Goal: Task Accomplishment & Management: Manage account settings

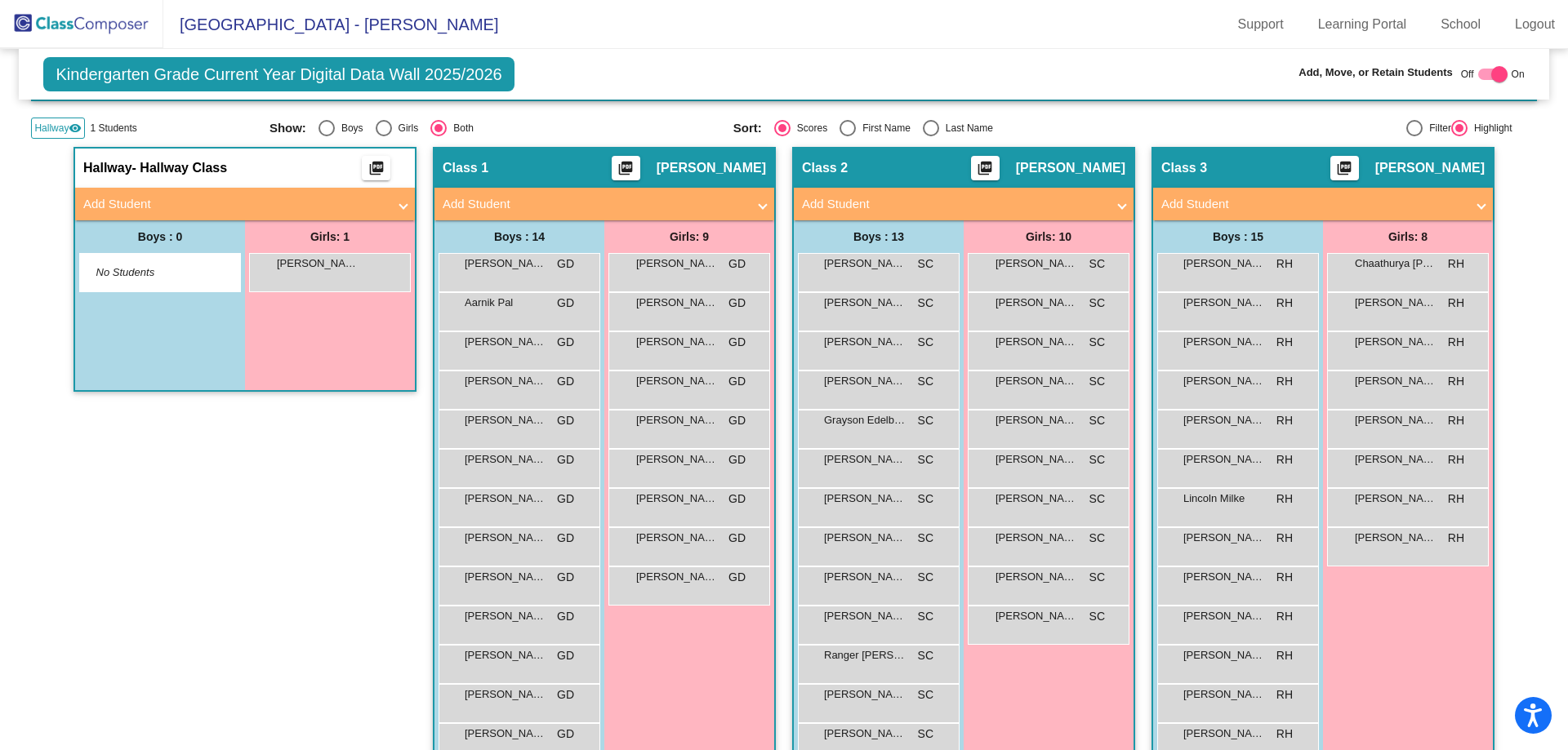
scroll to position [163, 0]
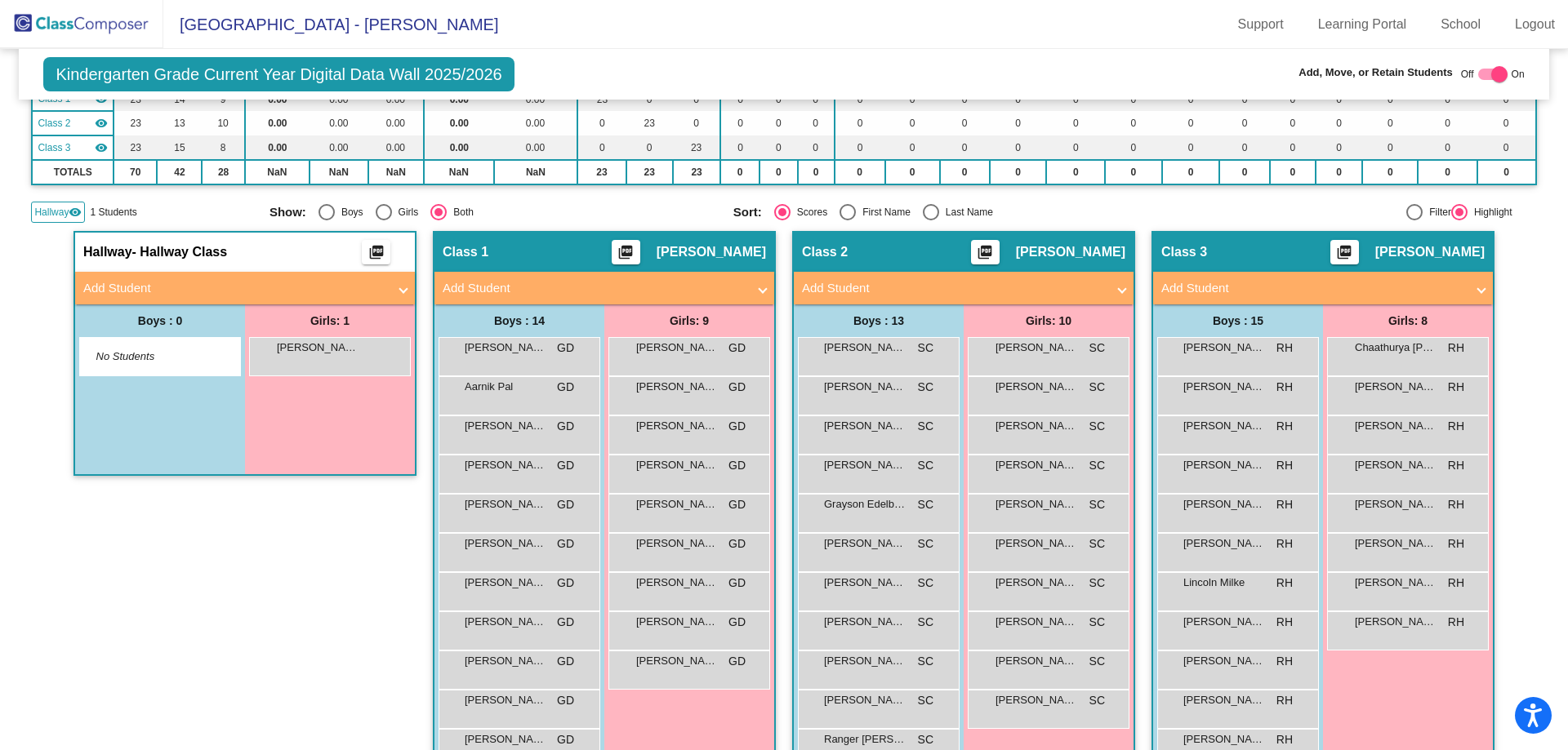
click at [400, 288] on span at bounding box center [404, 289] width 7 height 19
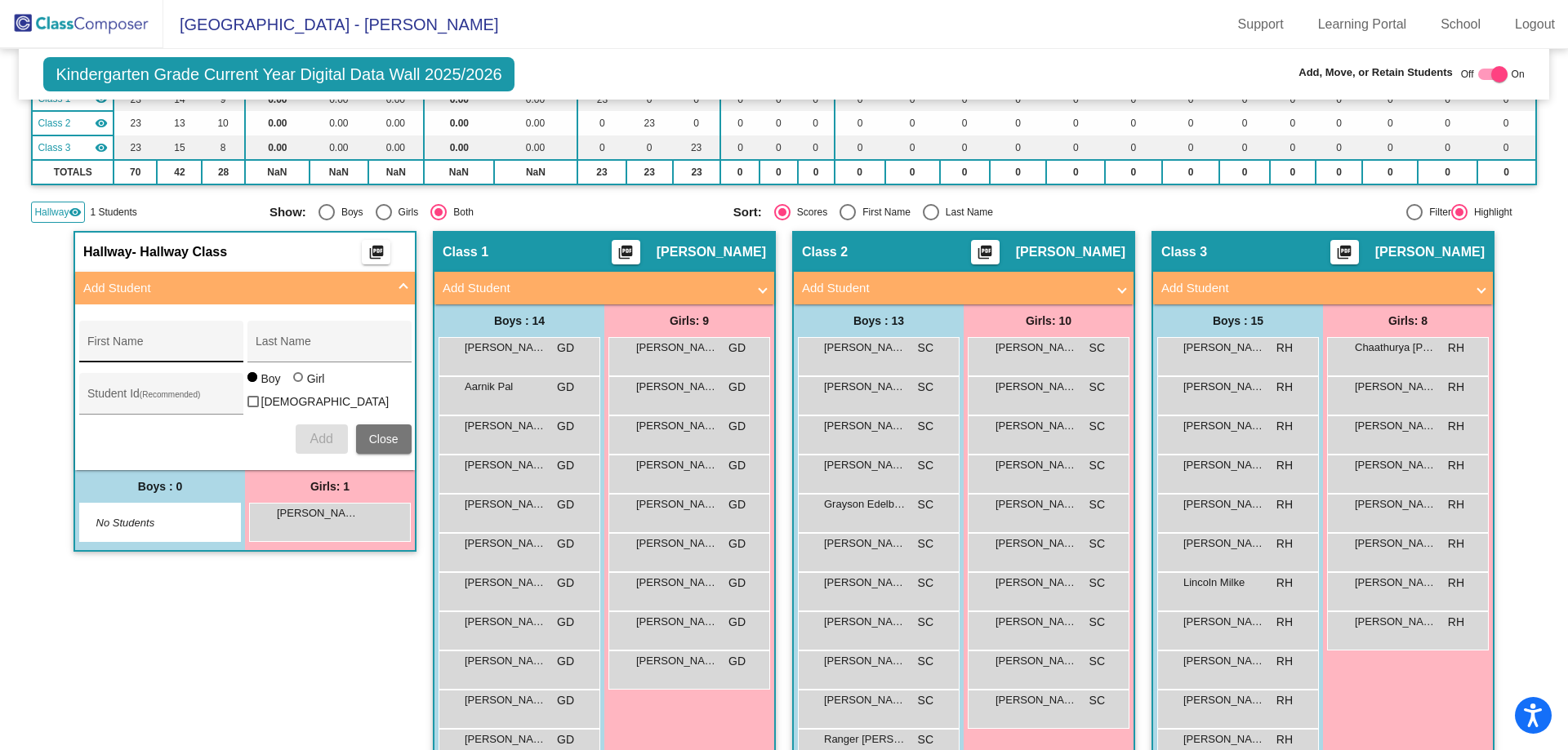
click at [113, 346] on input "First Name" at bounding box center [161, 347] width 147 height 13
type input "Aria"
type input "Chudamani"
click at [293, 382] on div at bounding box center [298, 378] width 10 height 10
click at [299, 385] on input "Girl" at bounding box center [299, 385] width 1 height 1
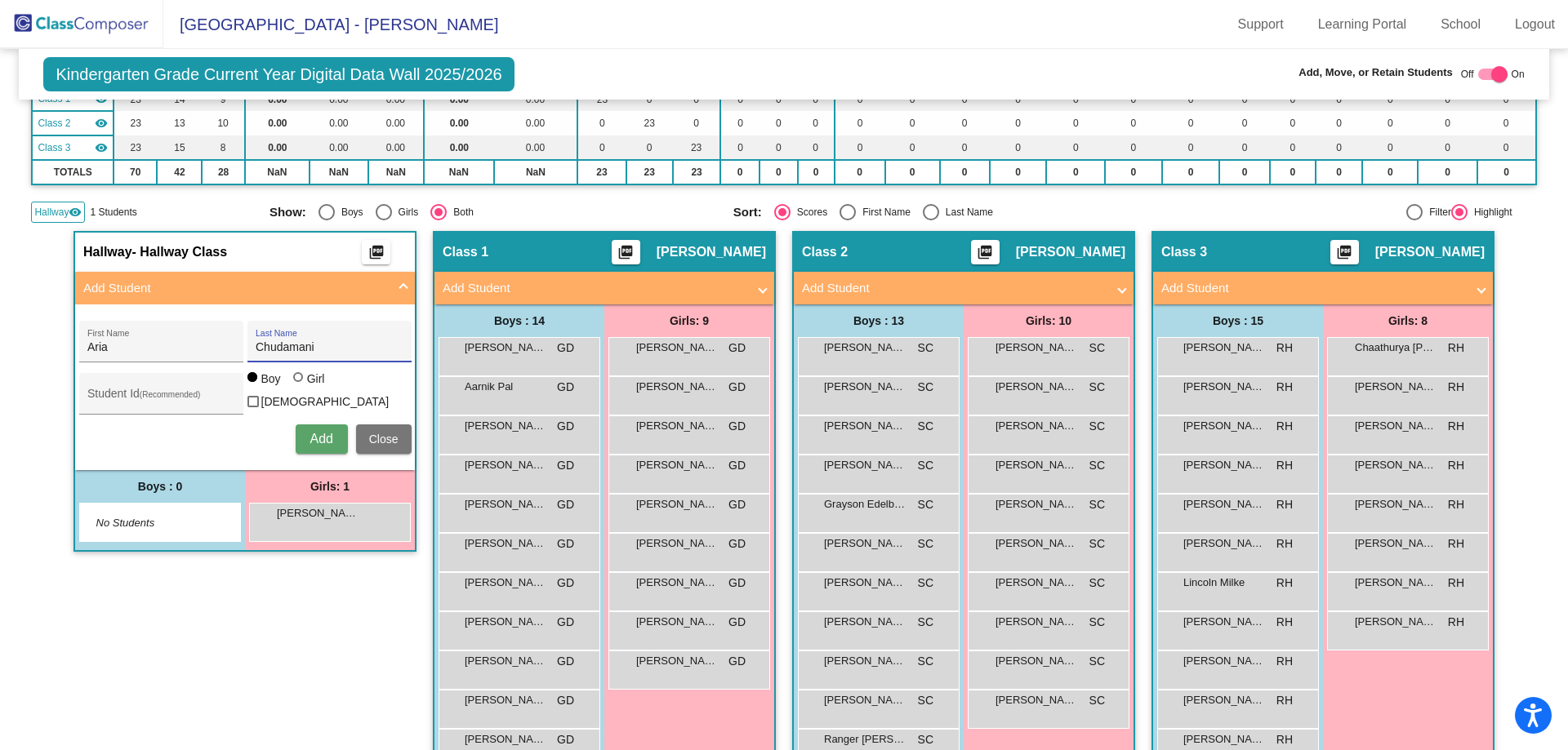
radio input "true"
click at [165, 388] on div "Student Id (Recommended)" at bounding box center [161, 398] width 147 height 34
type input "Oct Enrollment"
click at [295, 425] on button "Add" at bounding box center [322, 439] width 52 height 30
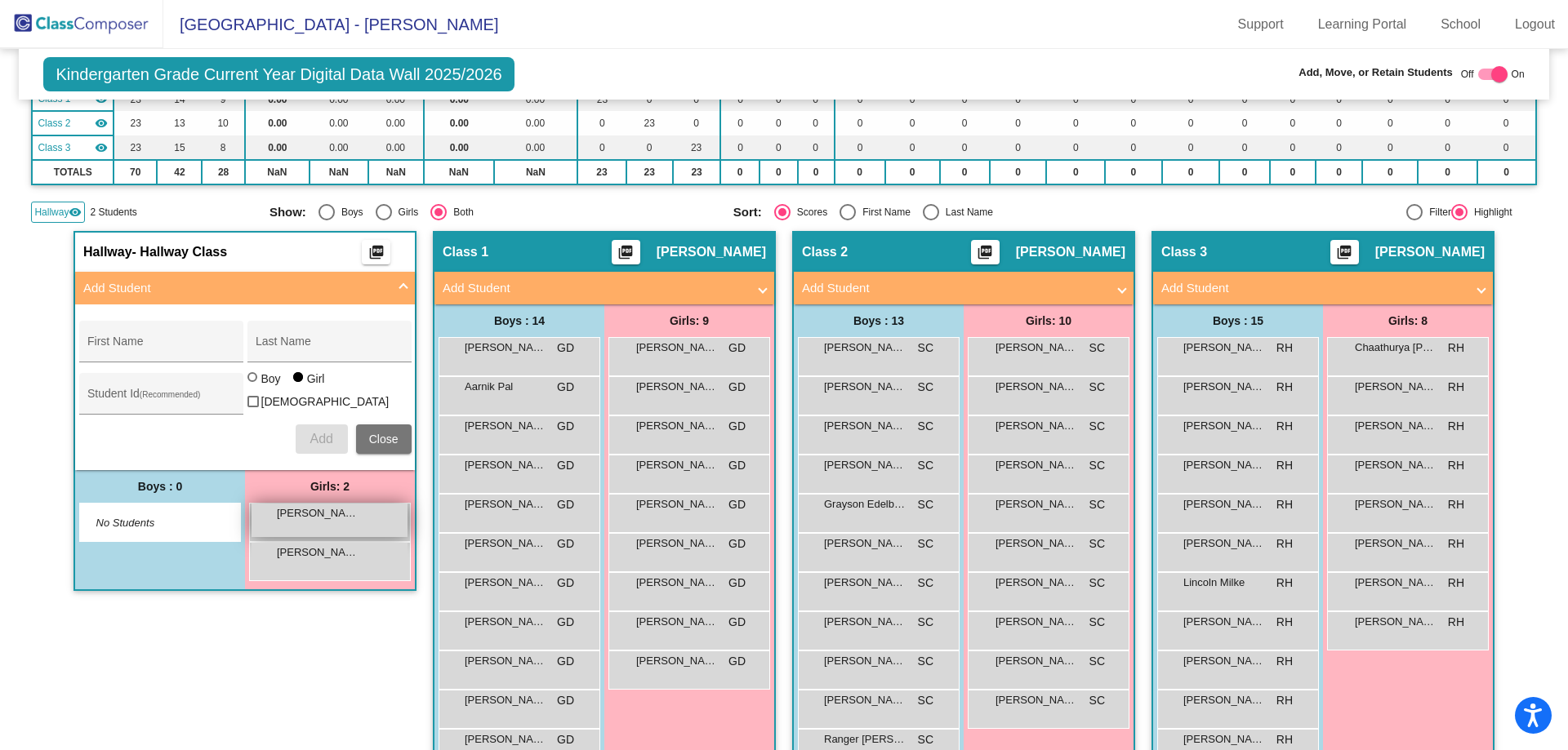
click at [337, 527] on div "[PERSON_NAME] lock do_not_disturb_alt" at bounding box center [329, 521] width 156 height 34
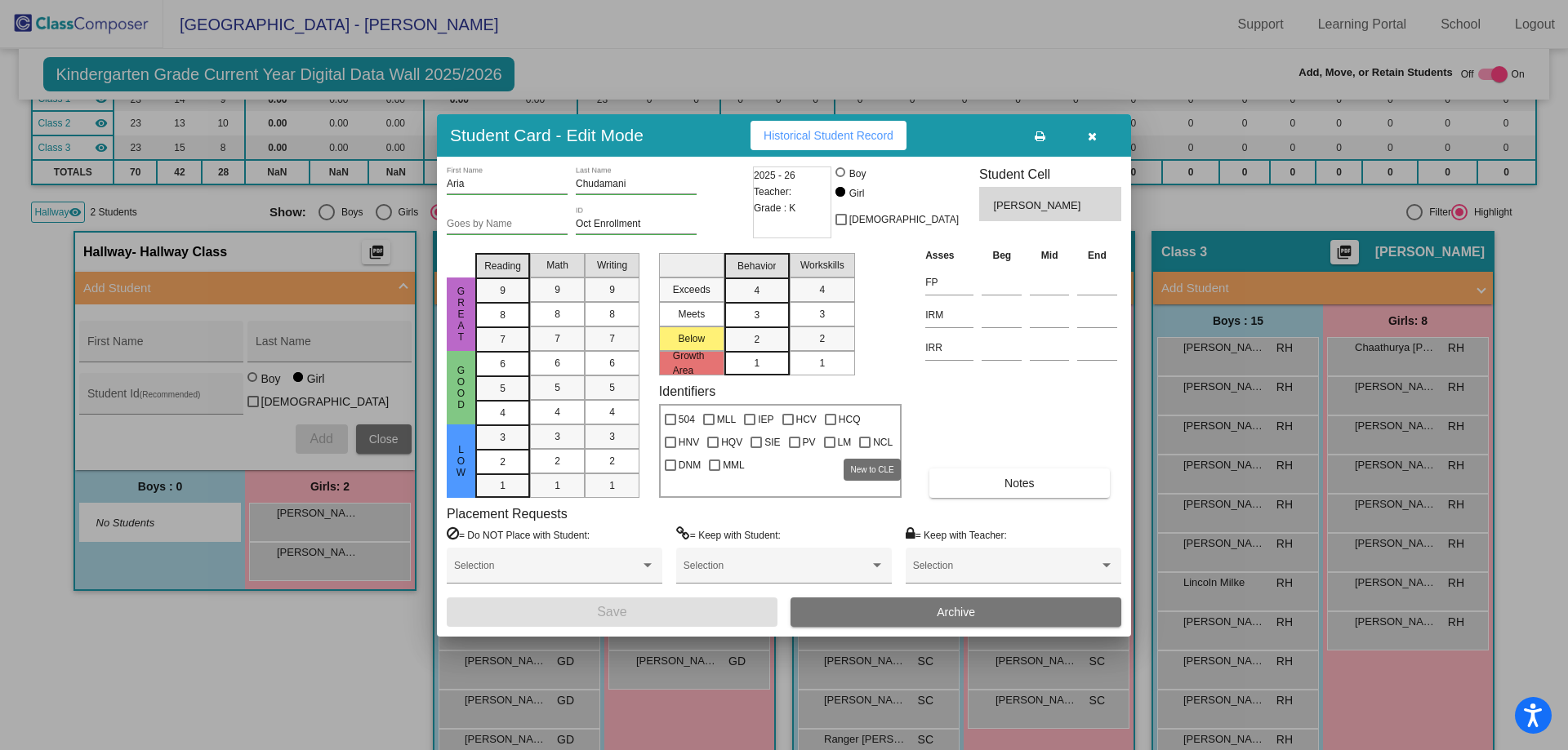
click at [859, 441] on div at bounding box center [865, 443] width 12 height 12
click at [864, 449] on input "NCL" at bounding box center [864, 449] width 1 height 1
checkbox input "true"
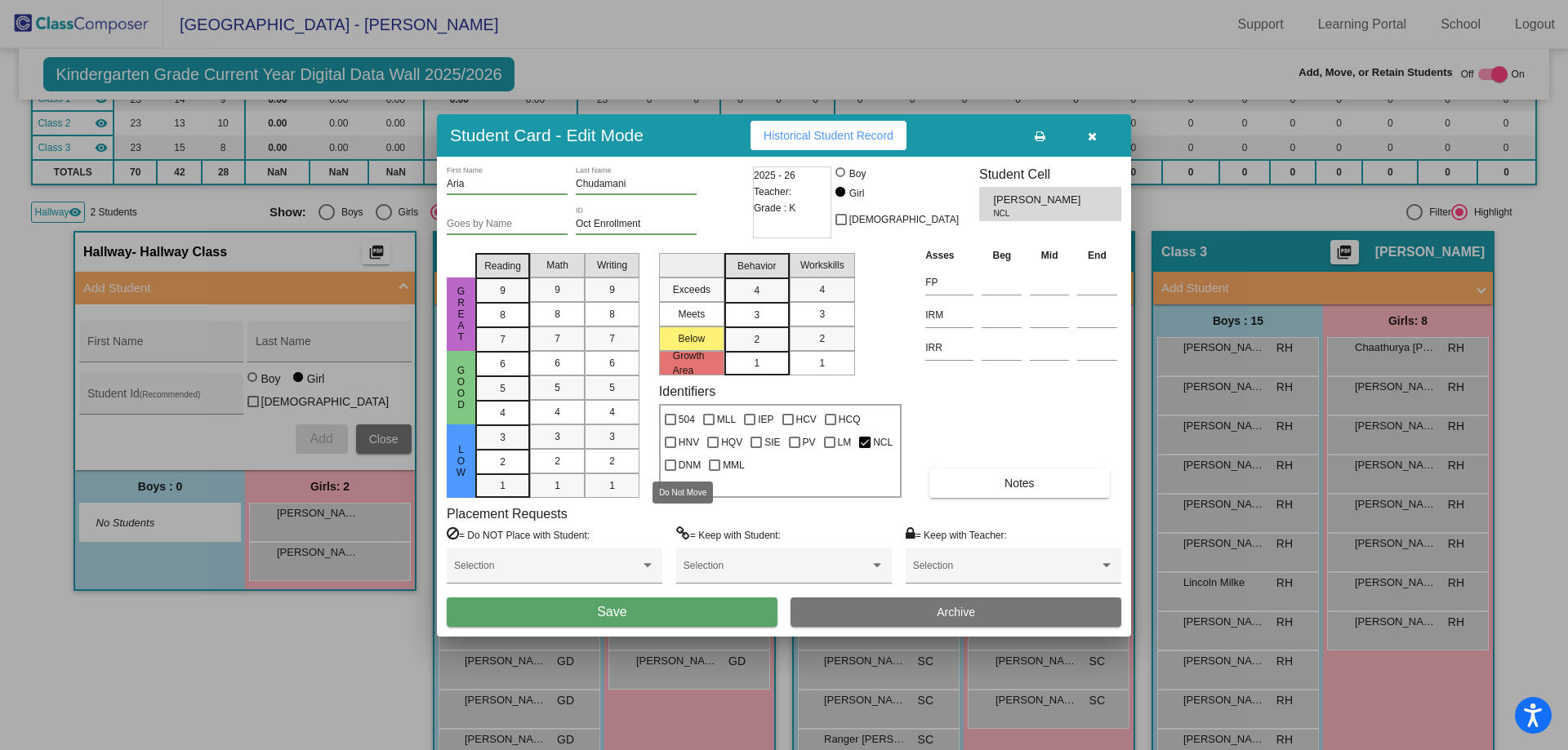
click at [668, 465] on div at bounding box center [671, 466] width 12 height 12
click at [670, 472] on input "DNM" at bounding box center [670, 472] width 1 height 1
checkbox input "true"
click at [596, 609] on button "Save" at bounding box center [612, 612] width 331 height 30
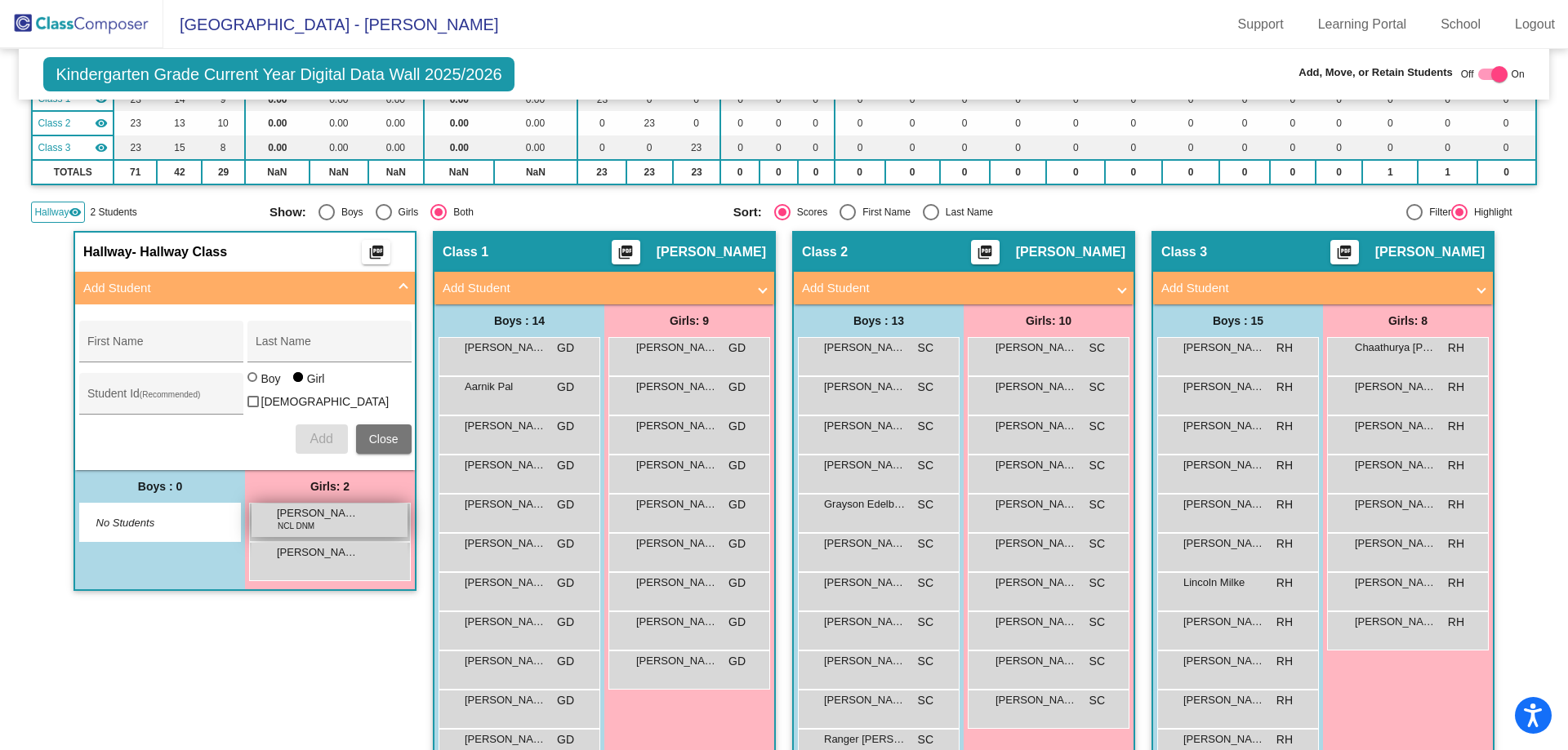
click at [305, 521] on span "NCL DNM" at bounding box center [295, 526] width 36 height 12
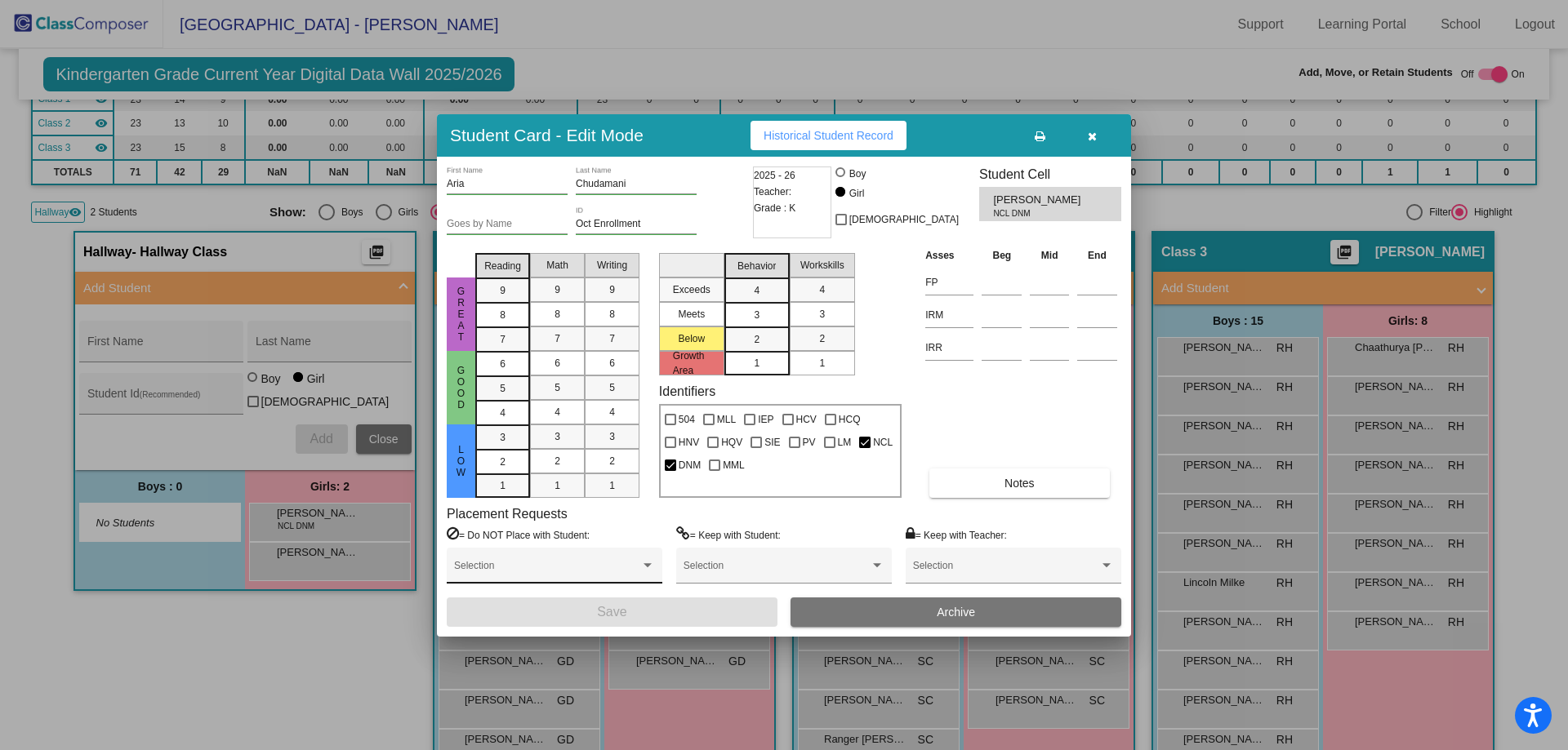
click at [639, 565] on span at bounding box center [547, 571] width 186 height 12
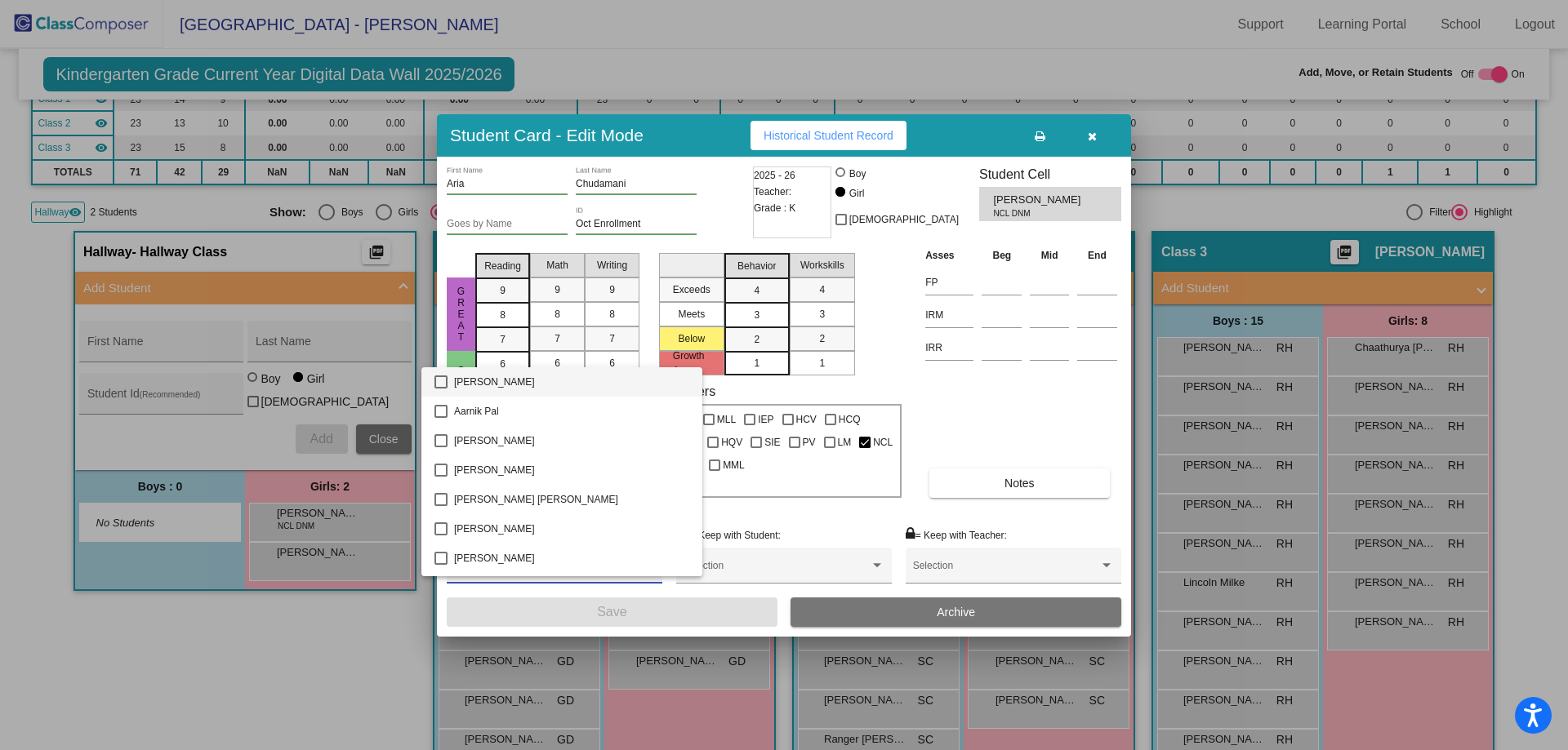
click at [761, 510] on div at bounding box center [784, 375] width 1568 height 750
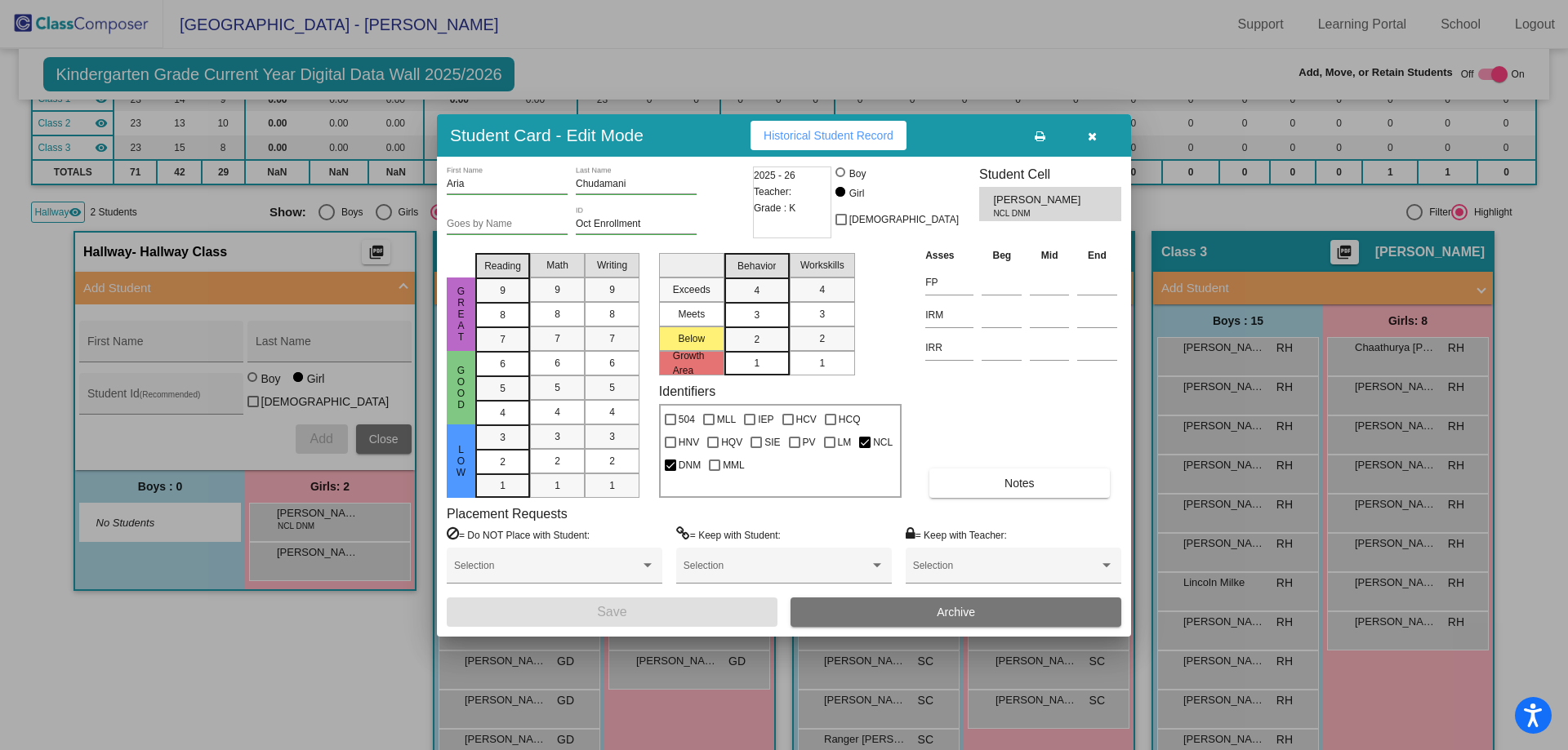
click at [828, 615] on button "Archive" at bounding box center [956, 612] width 331 height 30
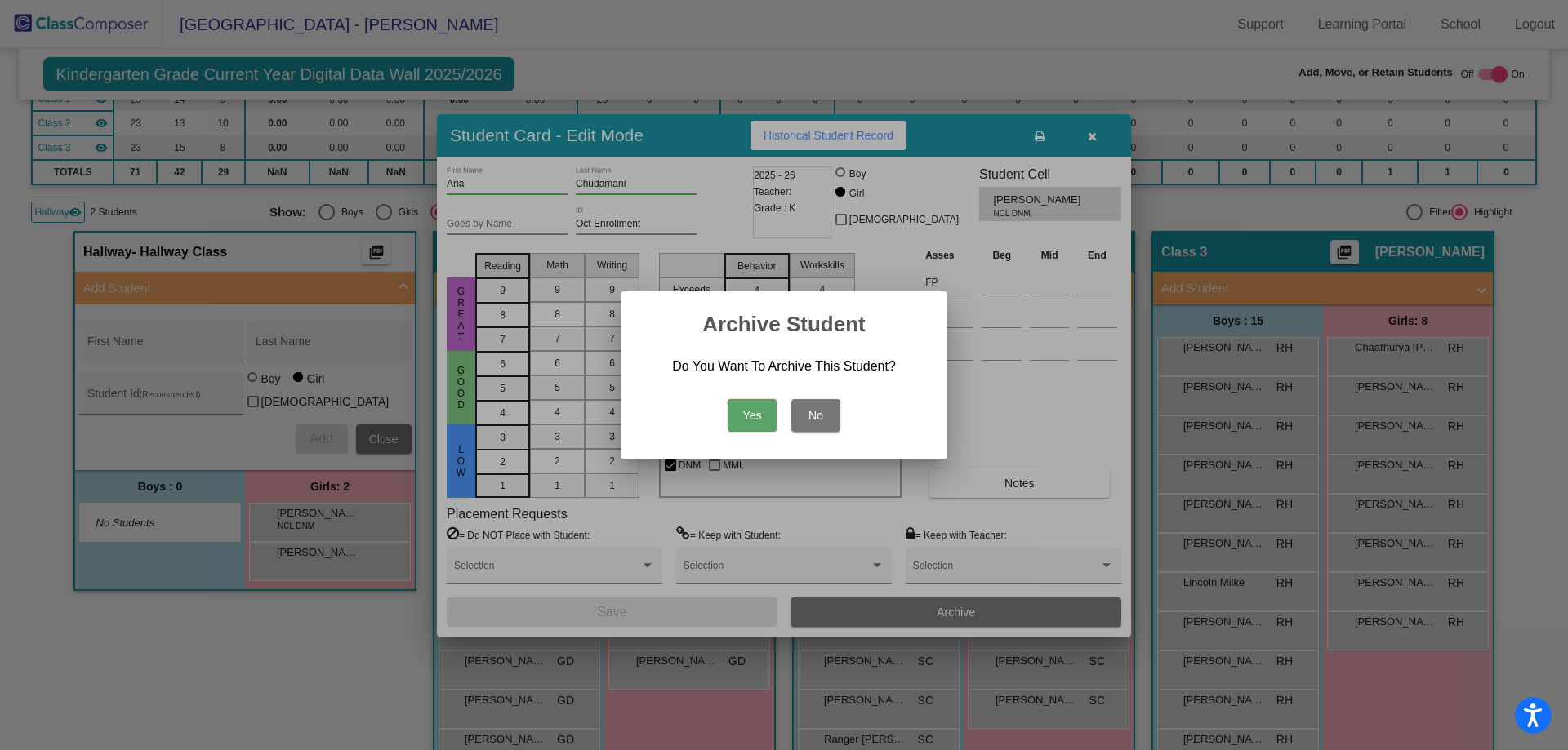
click at [832, 407] on button "No" at bounding box center [816, 416] width 49 height 33
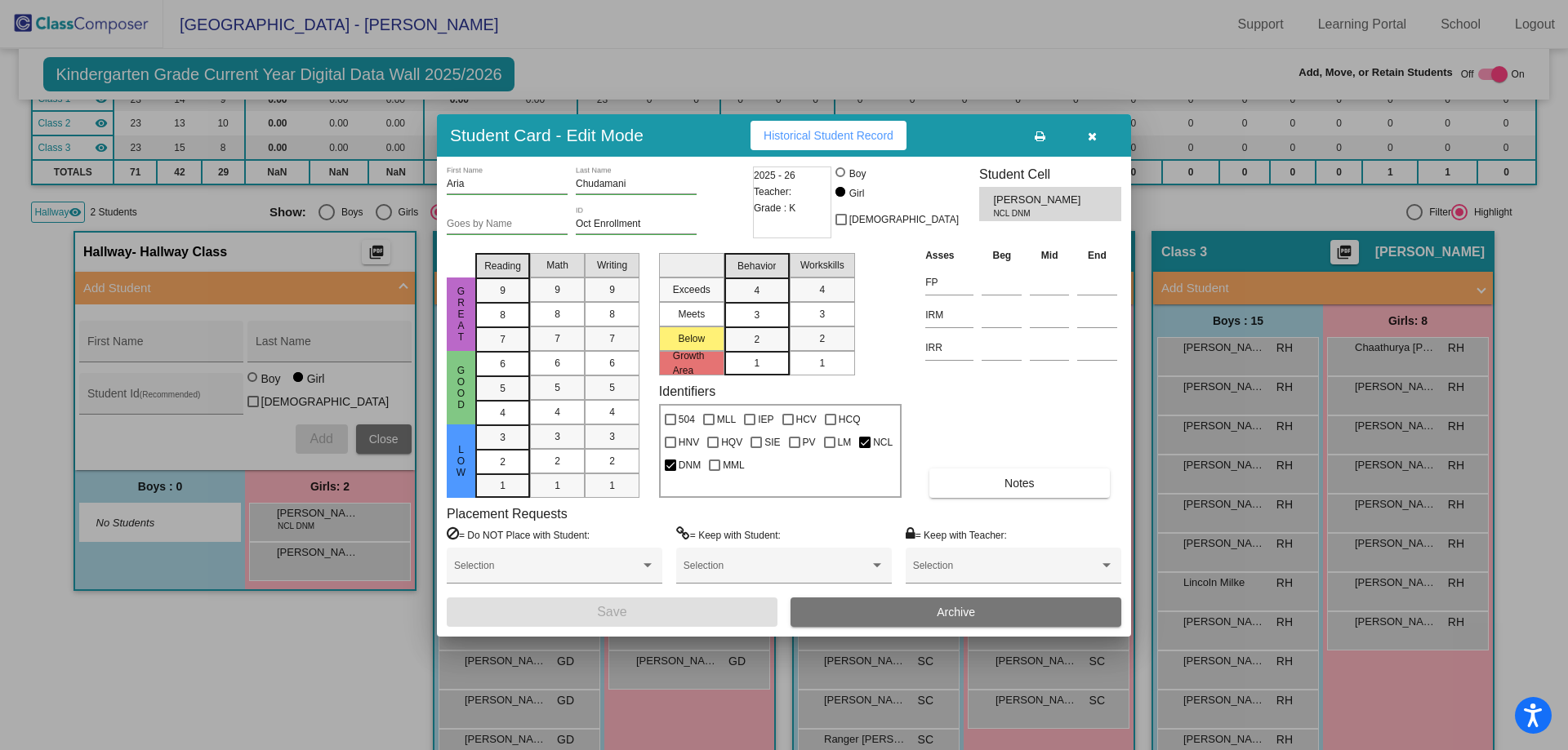
click at [1094, 132] on icon "button" at bounding box center [1092, 136] width 9 height 12
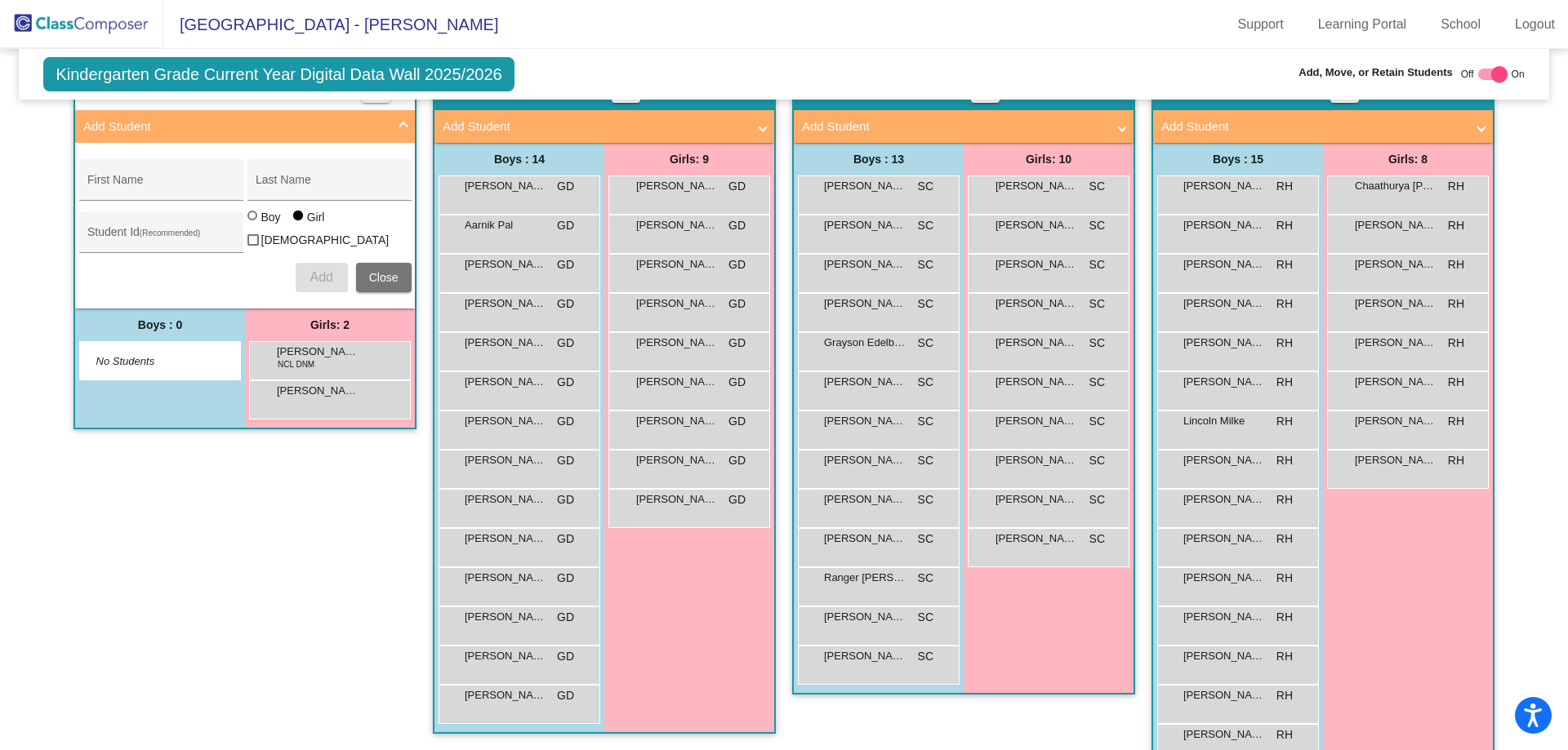
scroll to position [327, 0]
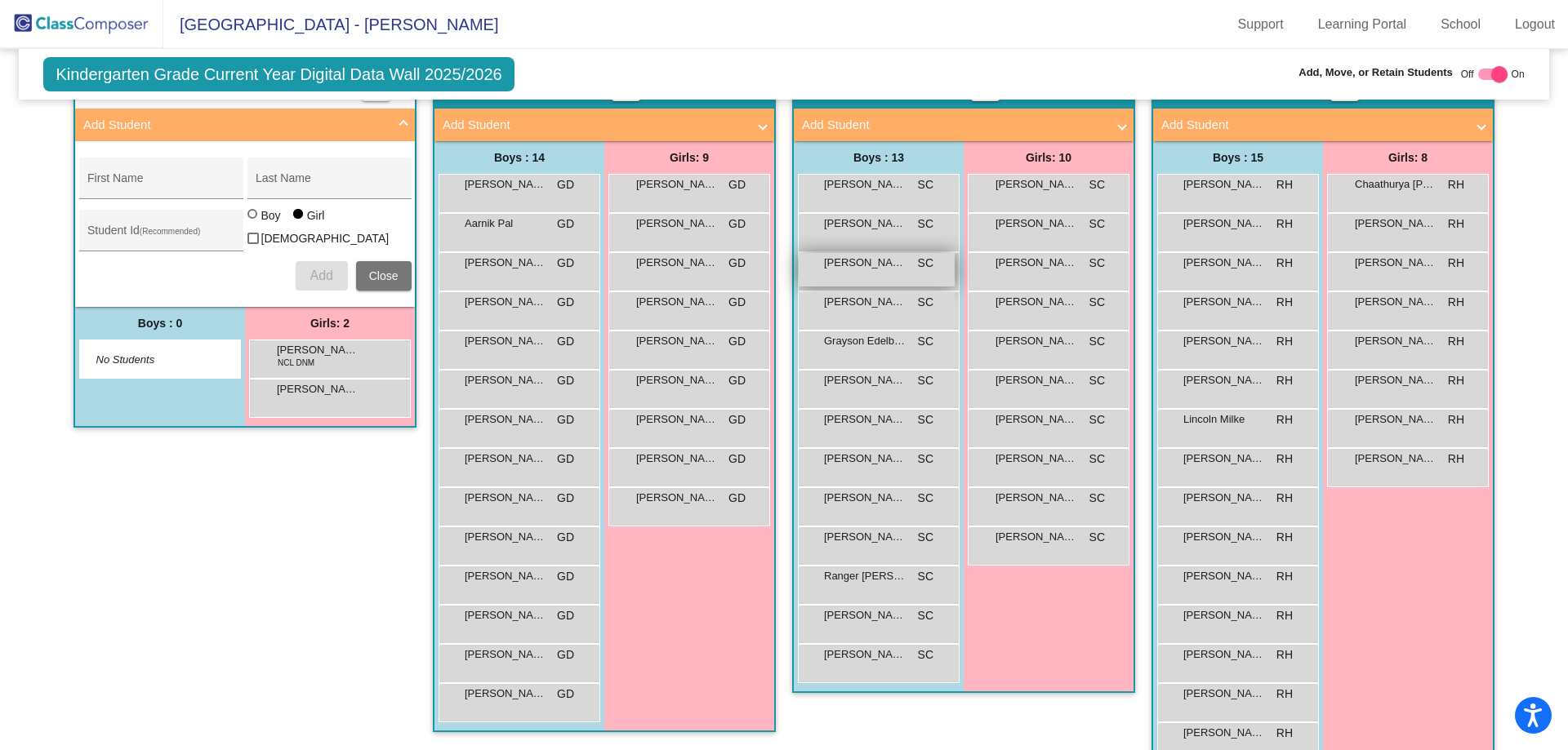
click at [857, 269] on span "[PERSON_NAME]" at bounding box center [864, 262] width 81 height 16
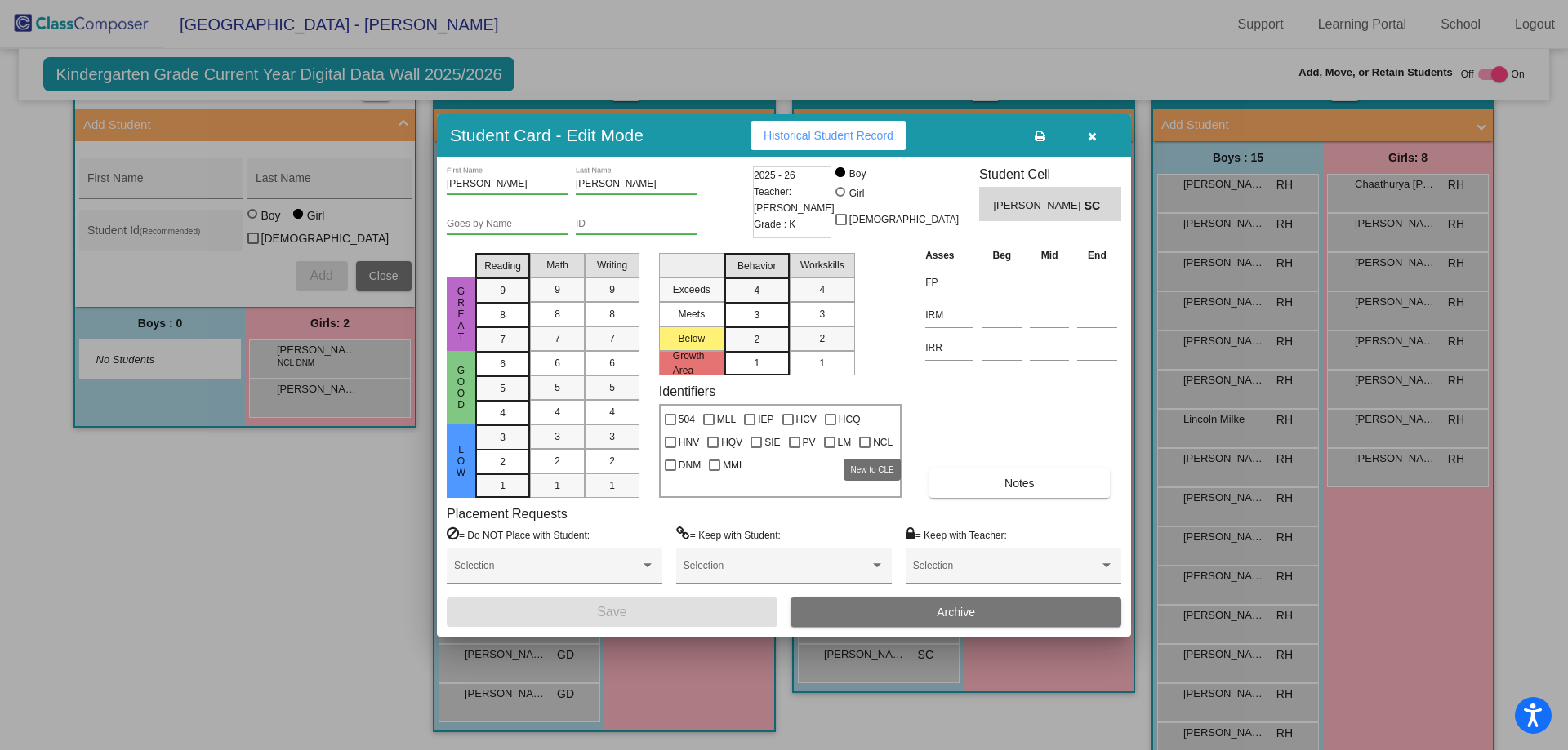
click at [863, 444] on div at bounding box center [865, 443] width 12 height 12
click at [864, 449] on input "NCL" at bounding box center [864, 449] width 1 height 1
checkbox input "true"
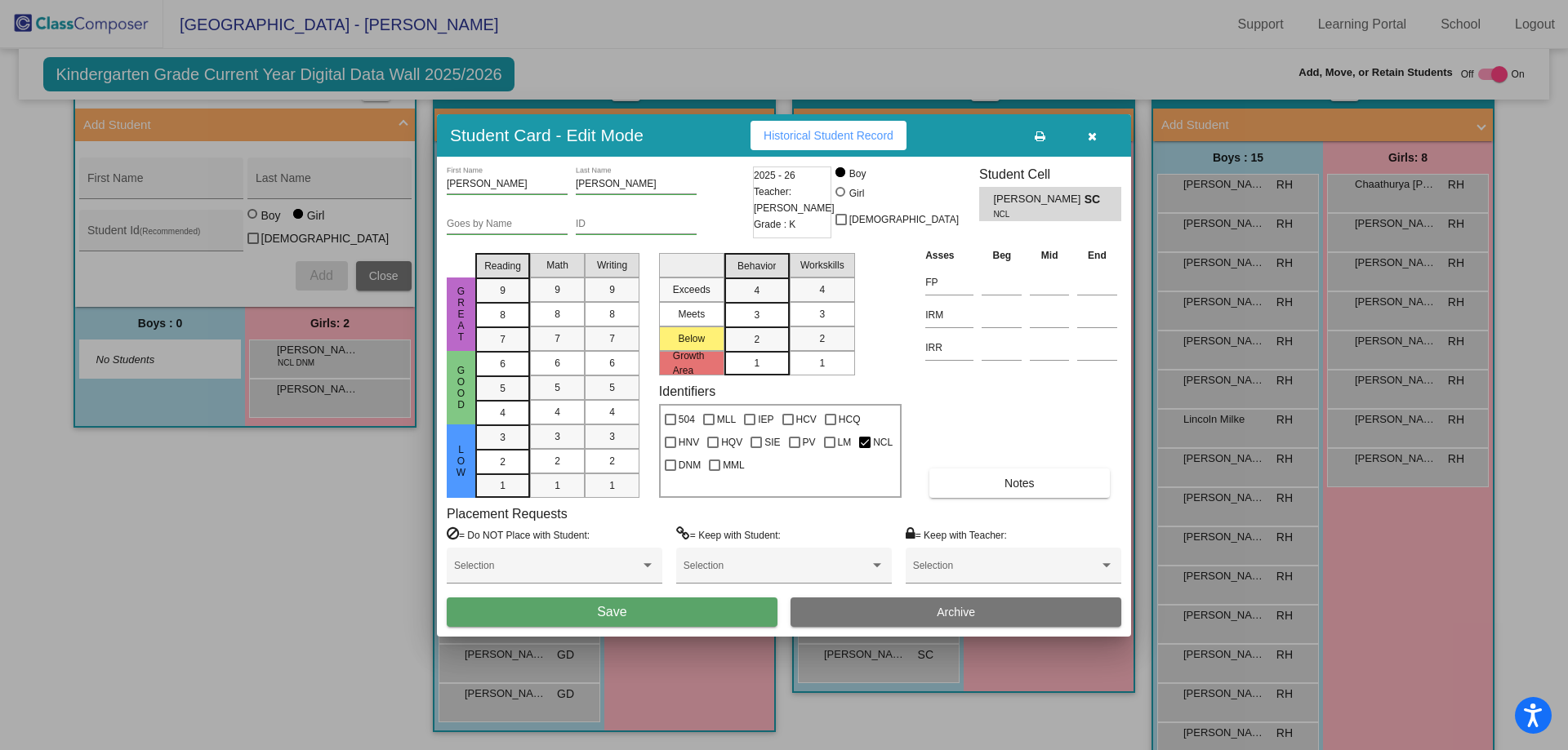
click at [656, 615] on button "Save" at bounding box center [612, 612] width 331 height 30
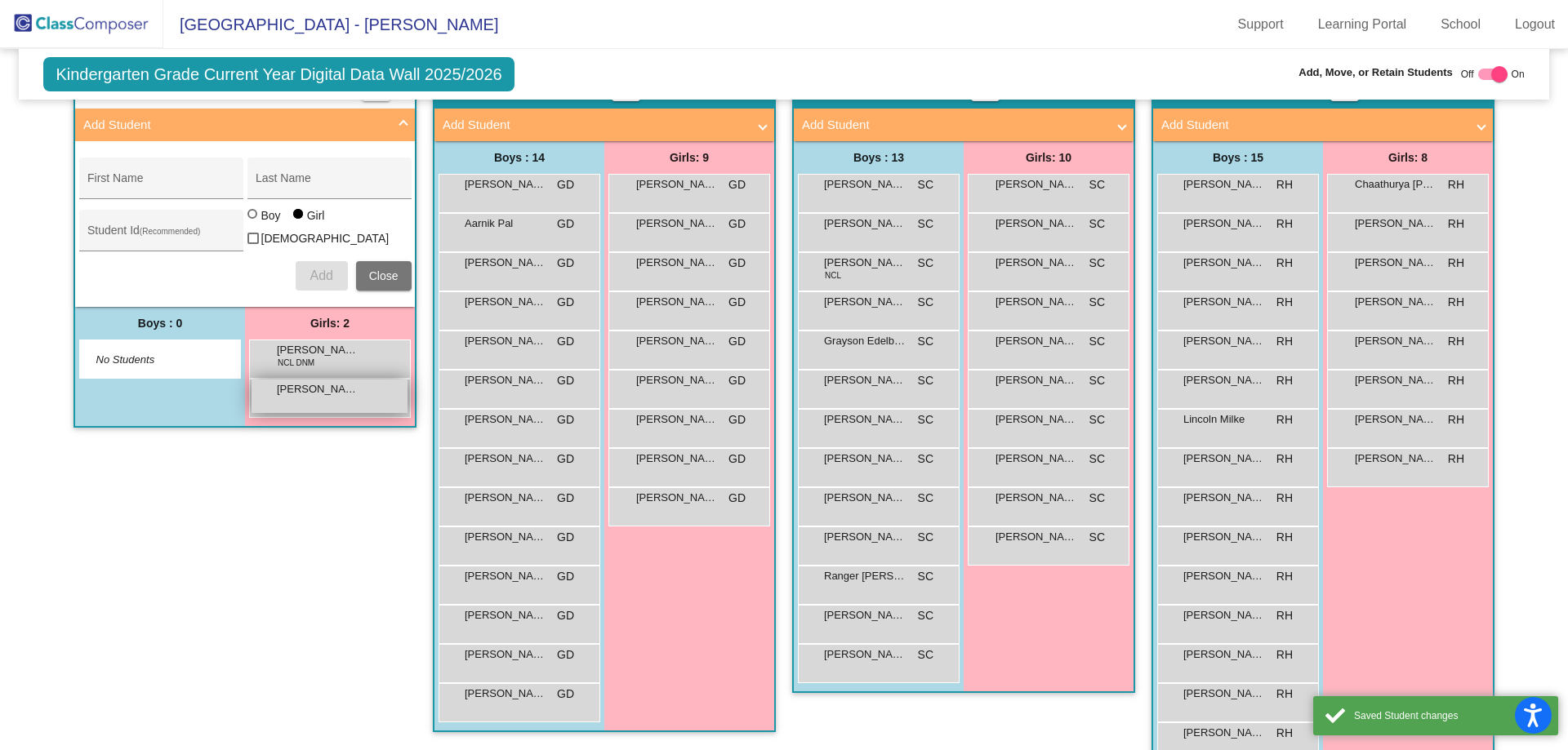
click at [285, 388] on span "[PERSON_NAME]" at bounding box center [317, 389] width 81 height 16
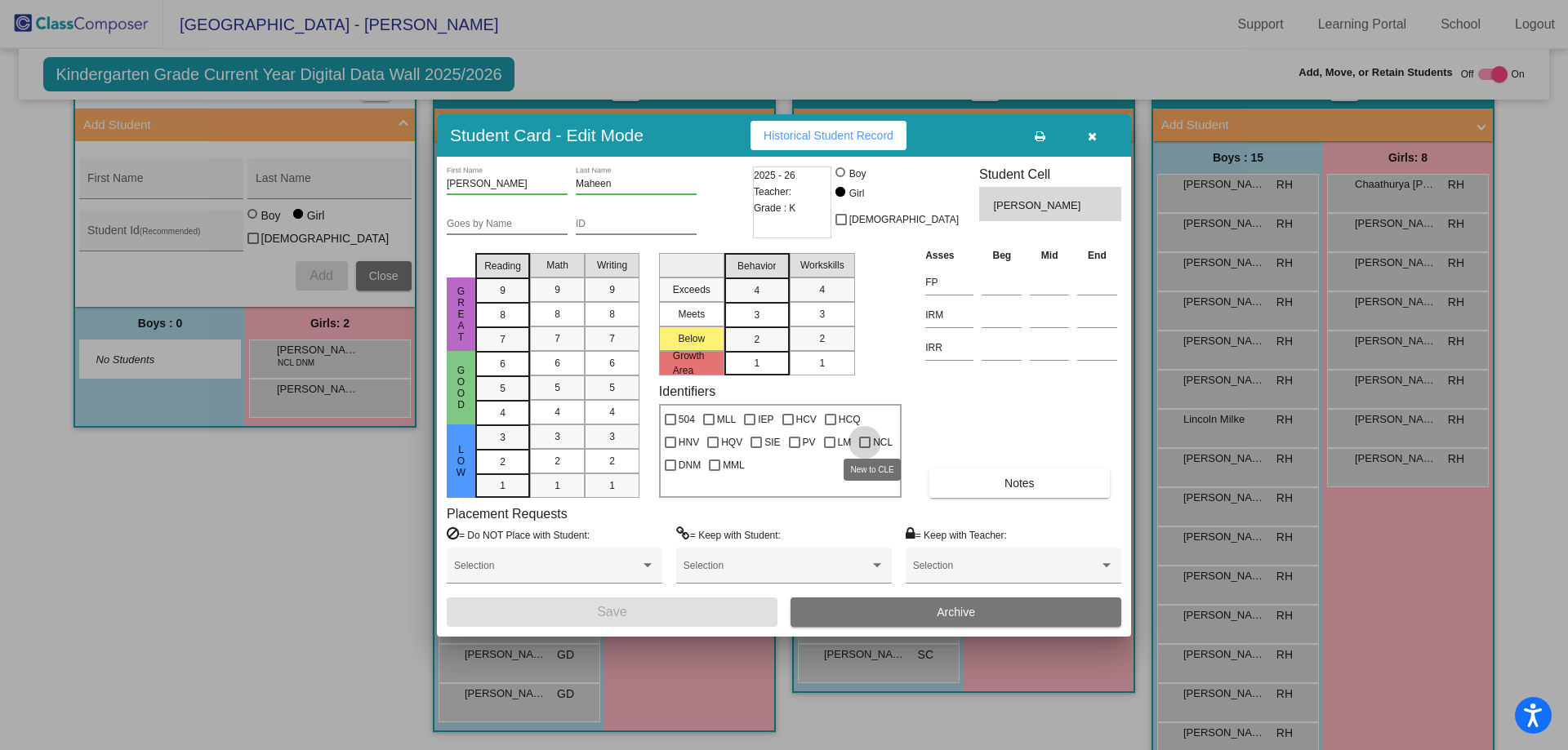
click at [861, 444] on div at bounding box center [865, 443] width 12 height 12
click at [864, 449] on input "NCL" at bounding box center [864, 449] width 1 height 1
checkbox input "true"
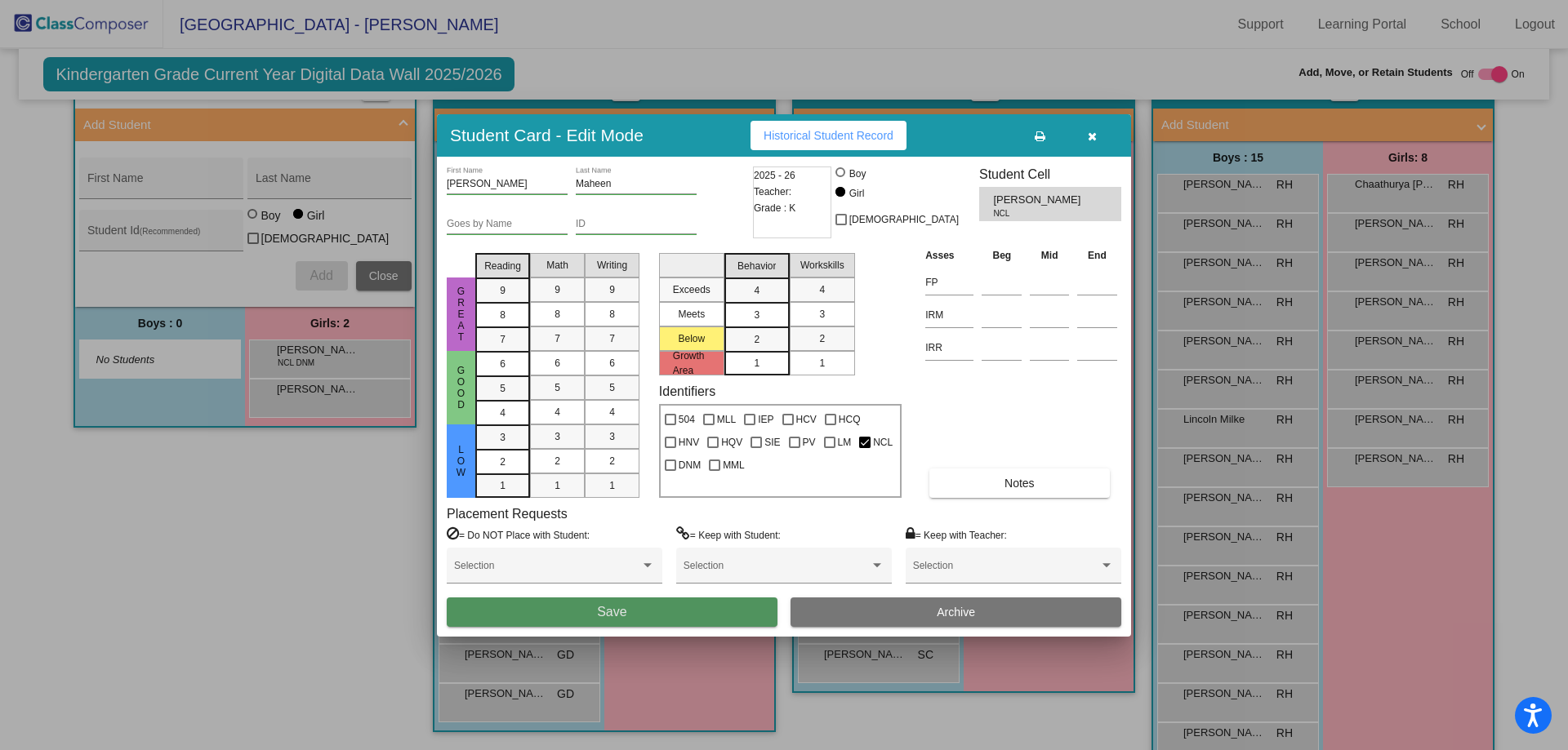
click at [697, 607] on button "Save" at bounding box center [612, 612] width 331 height 30
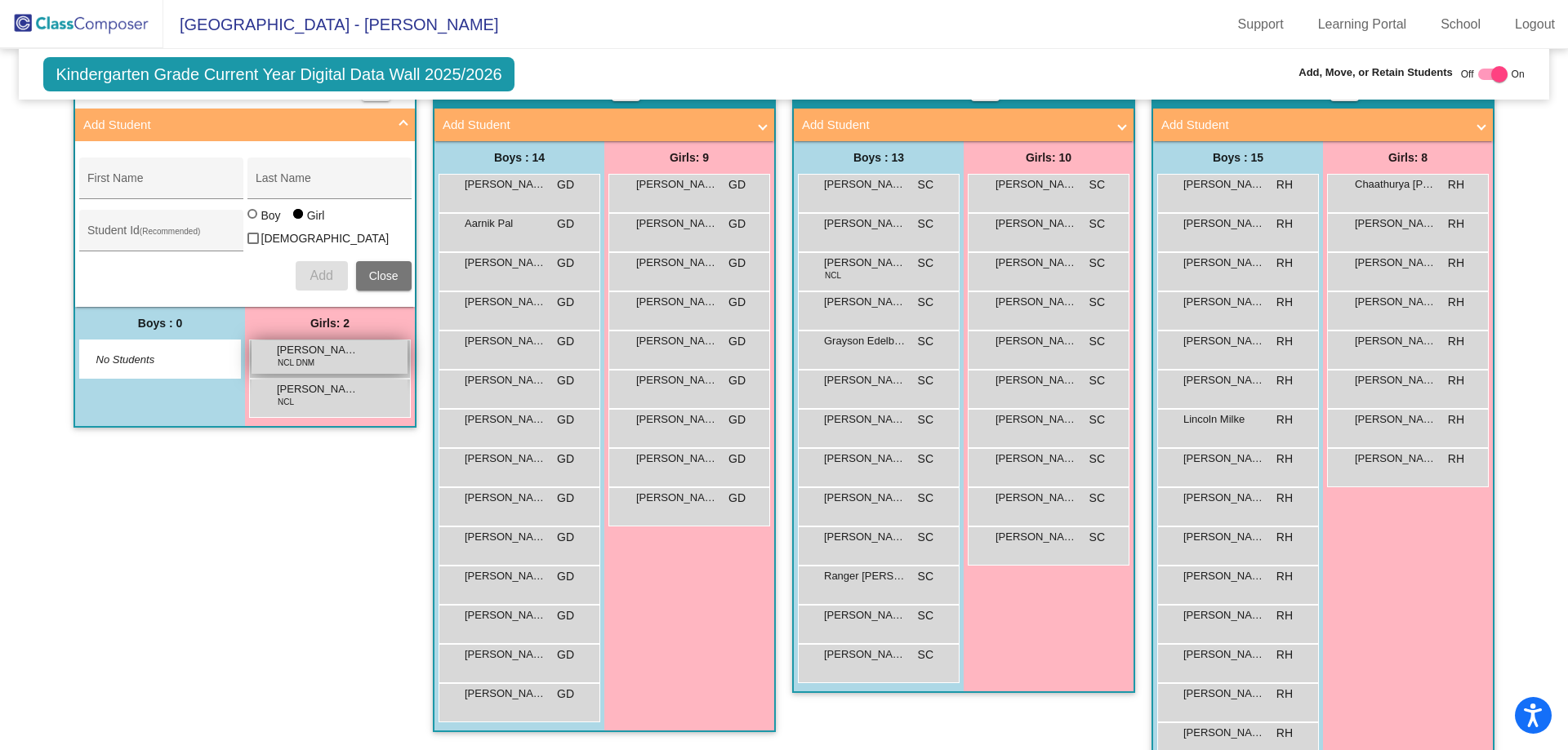
click at [352, 366] on div "[PERSON_NAME] NCL DNM lock do_not_disturb_alt" at bounding box center [329, 357] width 156 height 34
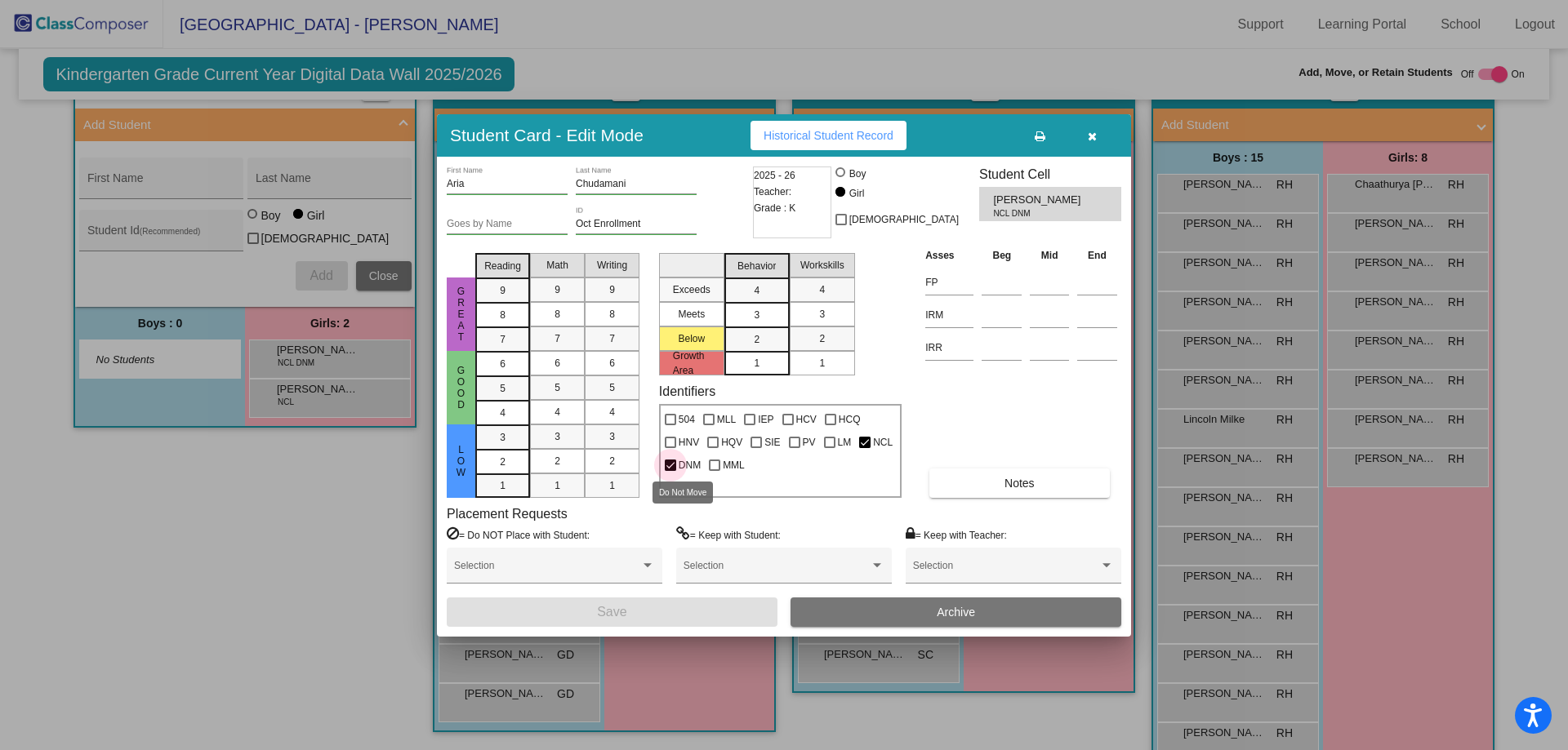
click at [673, 466] on div at bounding box center [671, 466] width 12 height 12
click at [671, 472] on input "DNM" at bounding box center [670, 472] width 1 height 1
checkbox input "false"
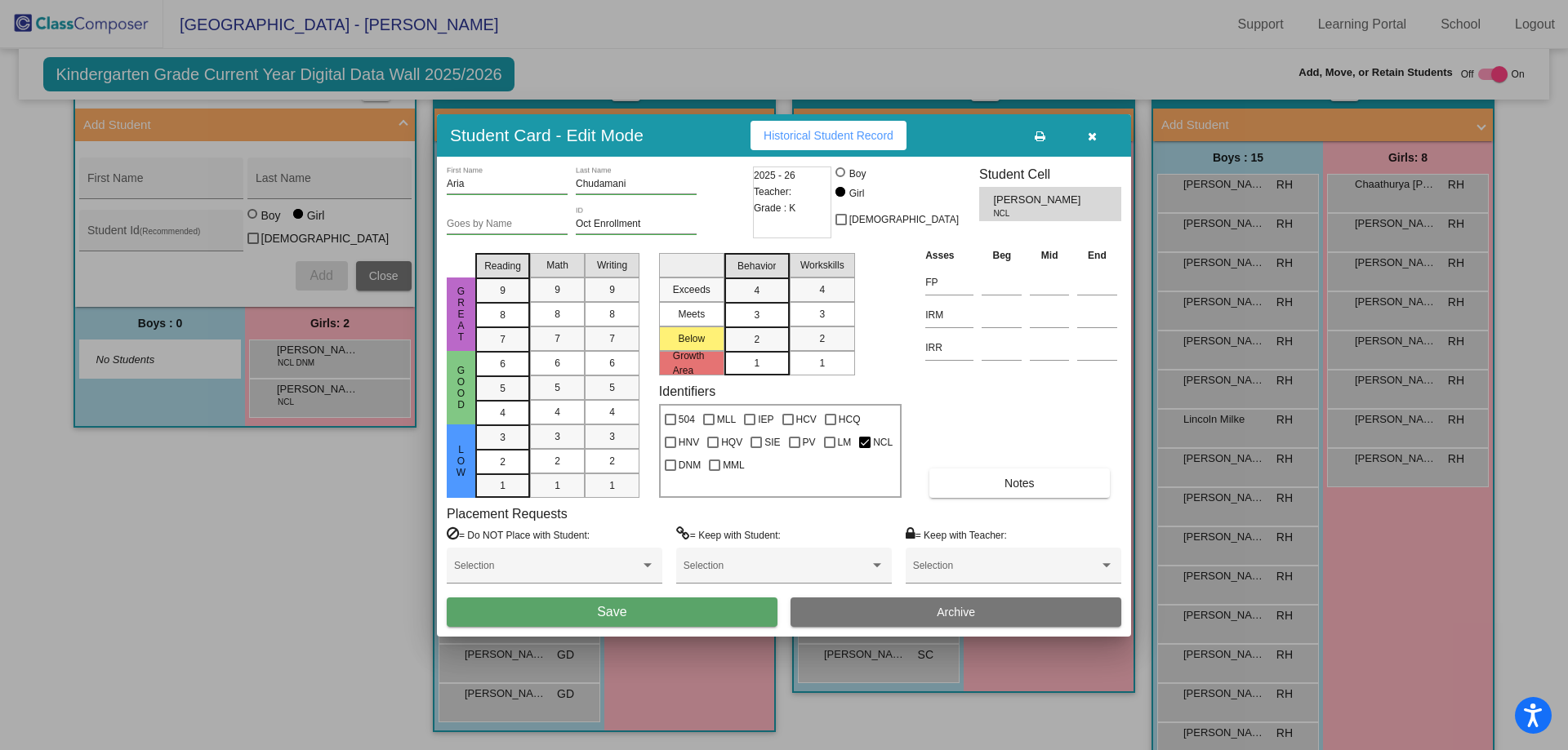
click at [716, 614] on button "Save" at bounding box center [612, 612] width 331 height 30
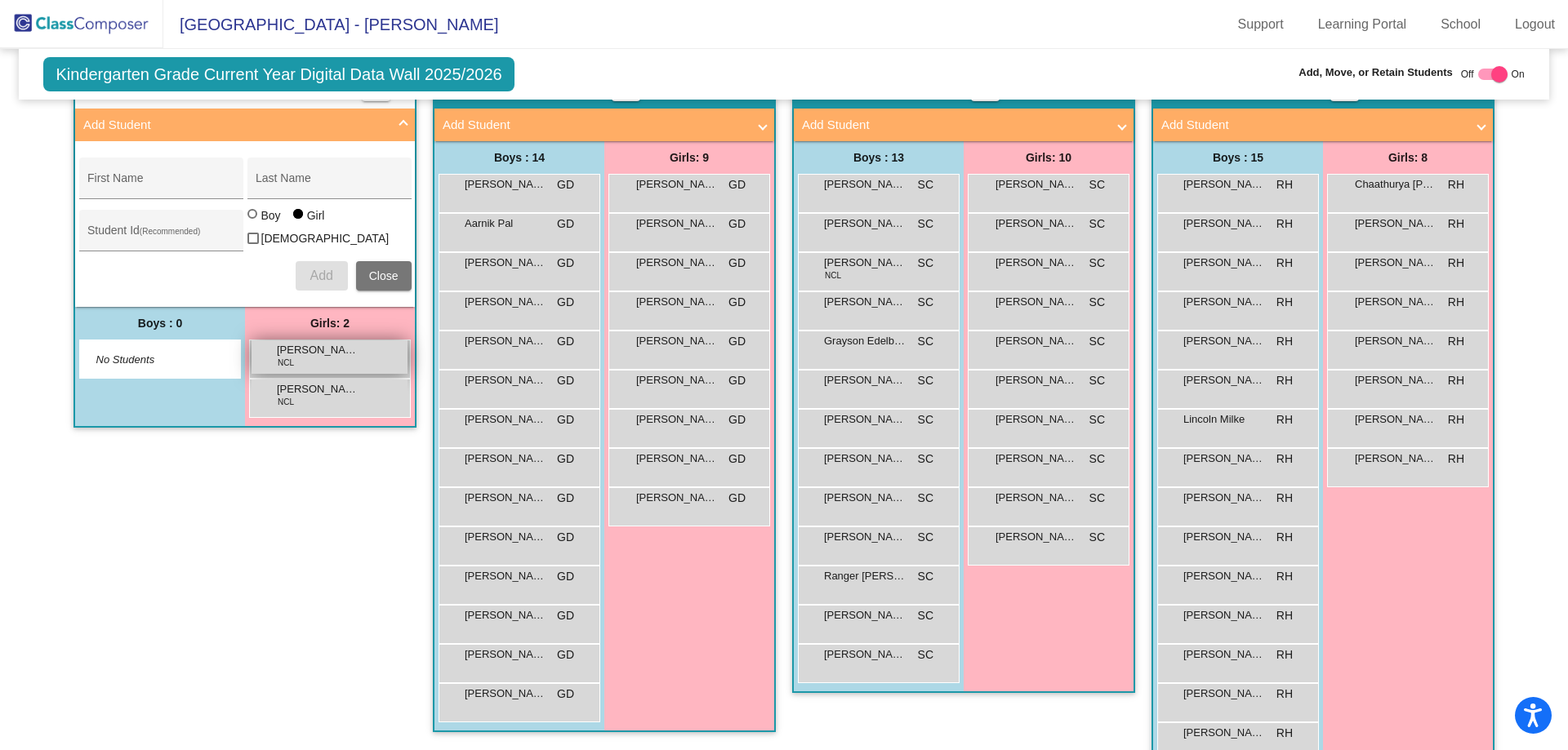
click at [301, 354] on span "[PERSON_NAME]" at bounding box center [317, 350] width 81 height 16
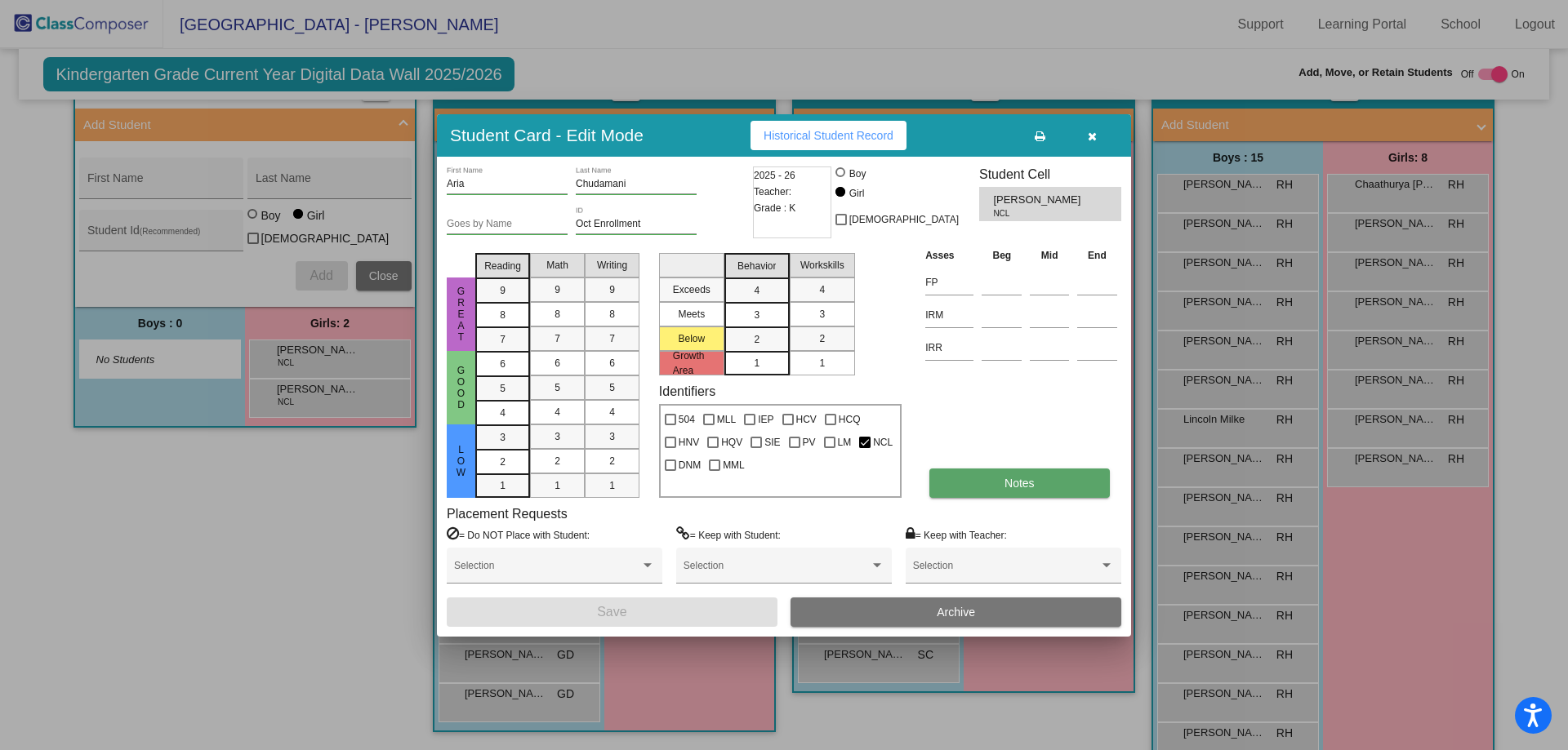
click at [1020, 488] on span "Notes" at bounding box center [1019, 483] width 30 height 13
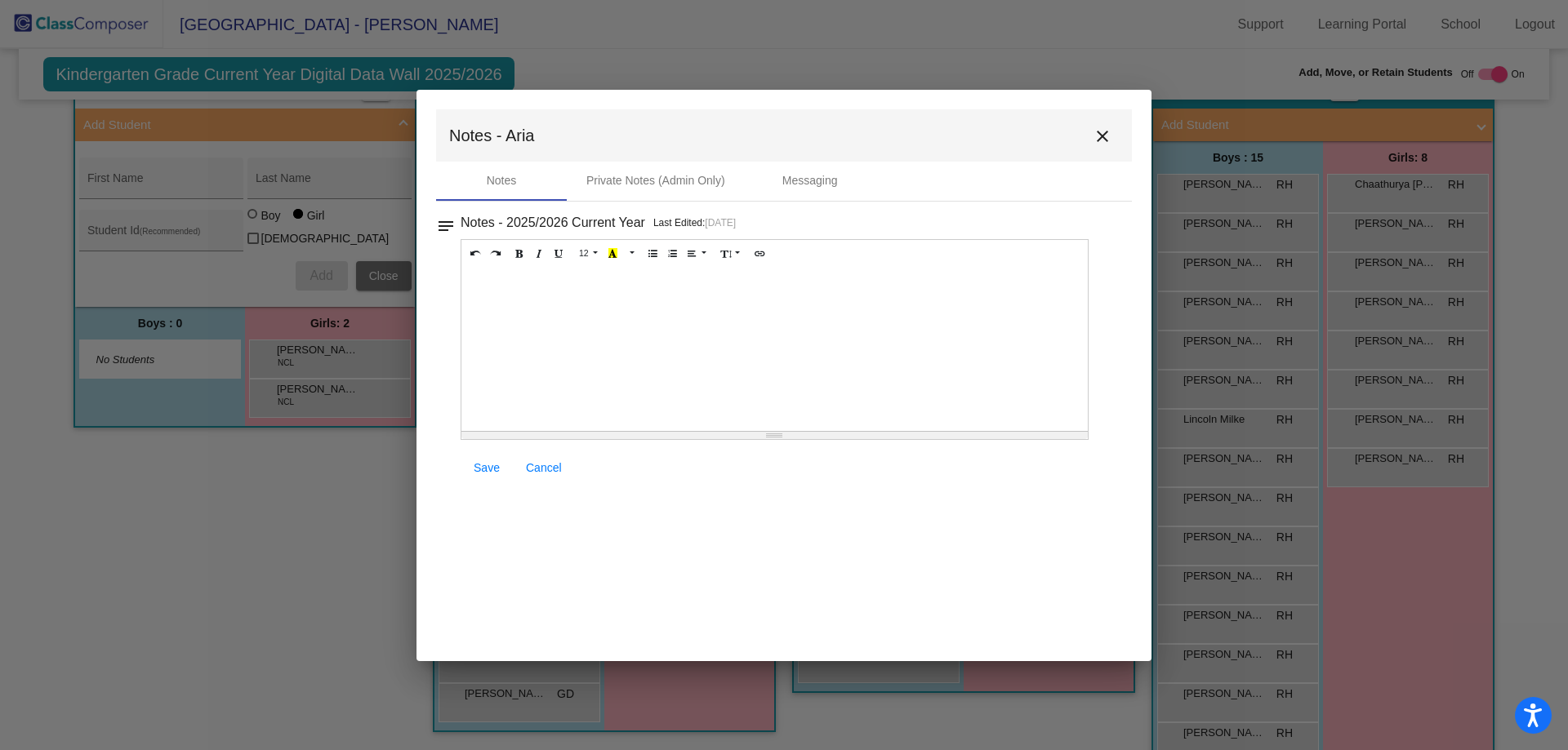
click at [554, 288] on div at bounding box center [775, 349] width 627 height 163
click at [473, 469] on link "Save" at bounding box center [487, 467] width 52 height 30
click at [490, 471] on span "Save" at bounding box center [486, 467] width 26 height 13
click at [1105, 140] on mat-icon "close" at bounding box center [1102, 135] width 19 height 19
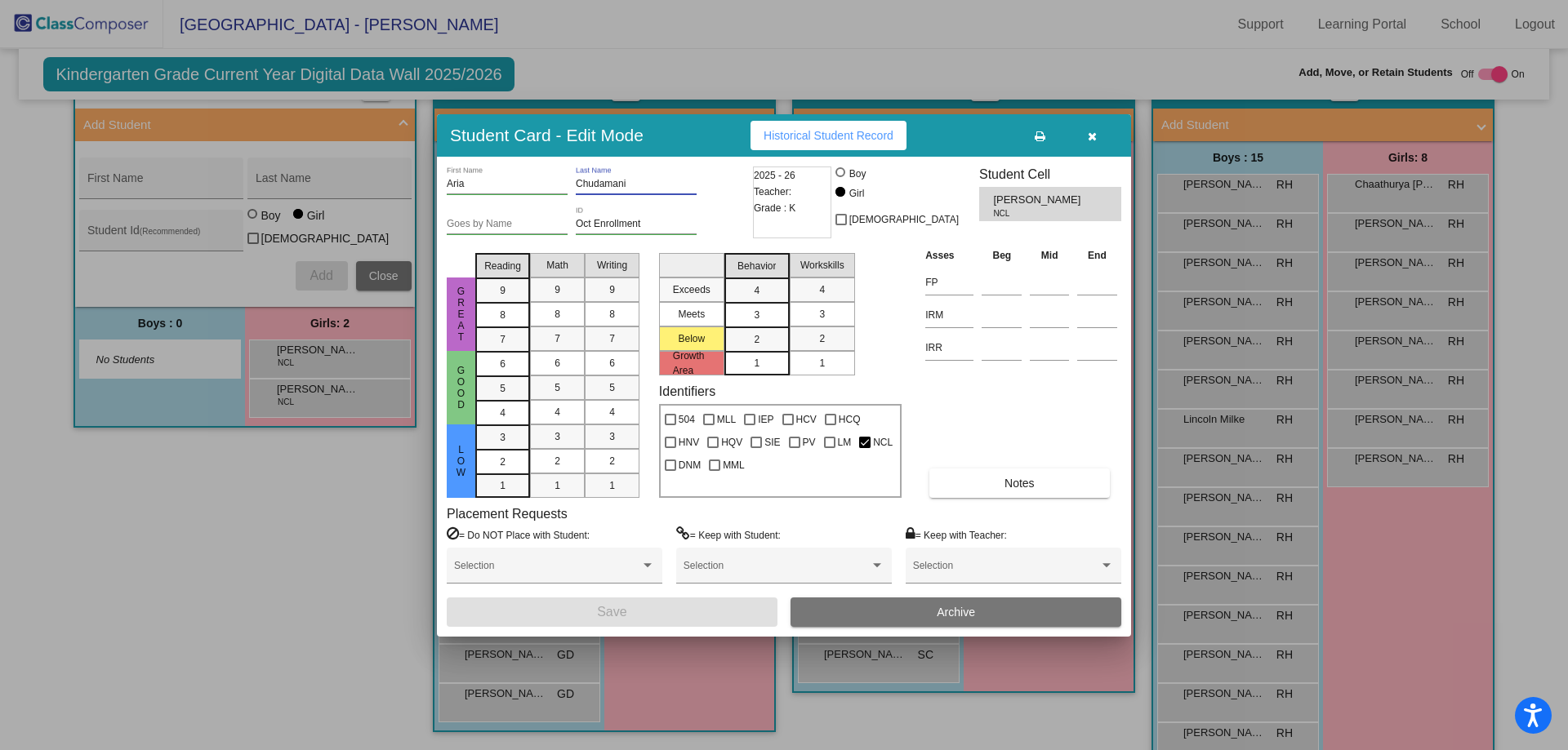
click at [664, 181] on input "Chudamani" at bounding box center [636, 185] width 121 height 12
click at [524, 187] on input "Aria" at bounding box center [507, 185] width 121 height 12
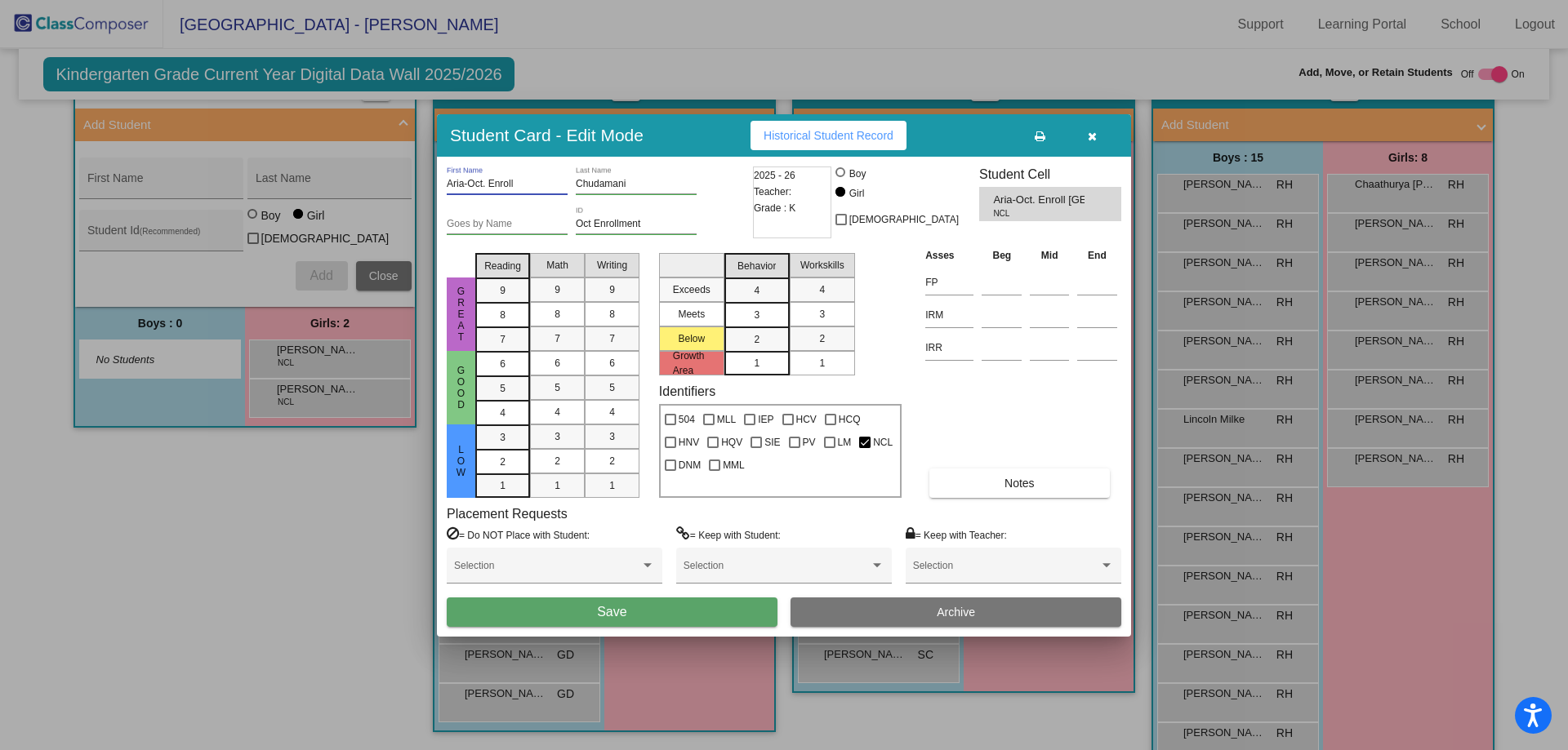
type input "Aria-Oct. Enroll"
click at [531, 604] on button "Save" at bounding box center [612, 612] width 331 height 30
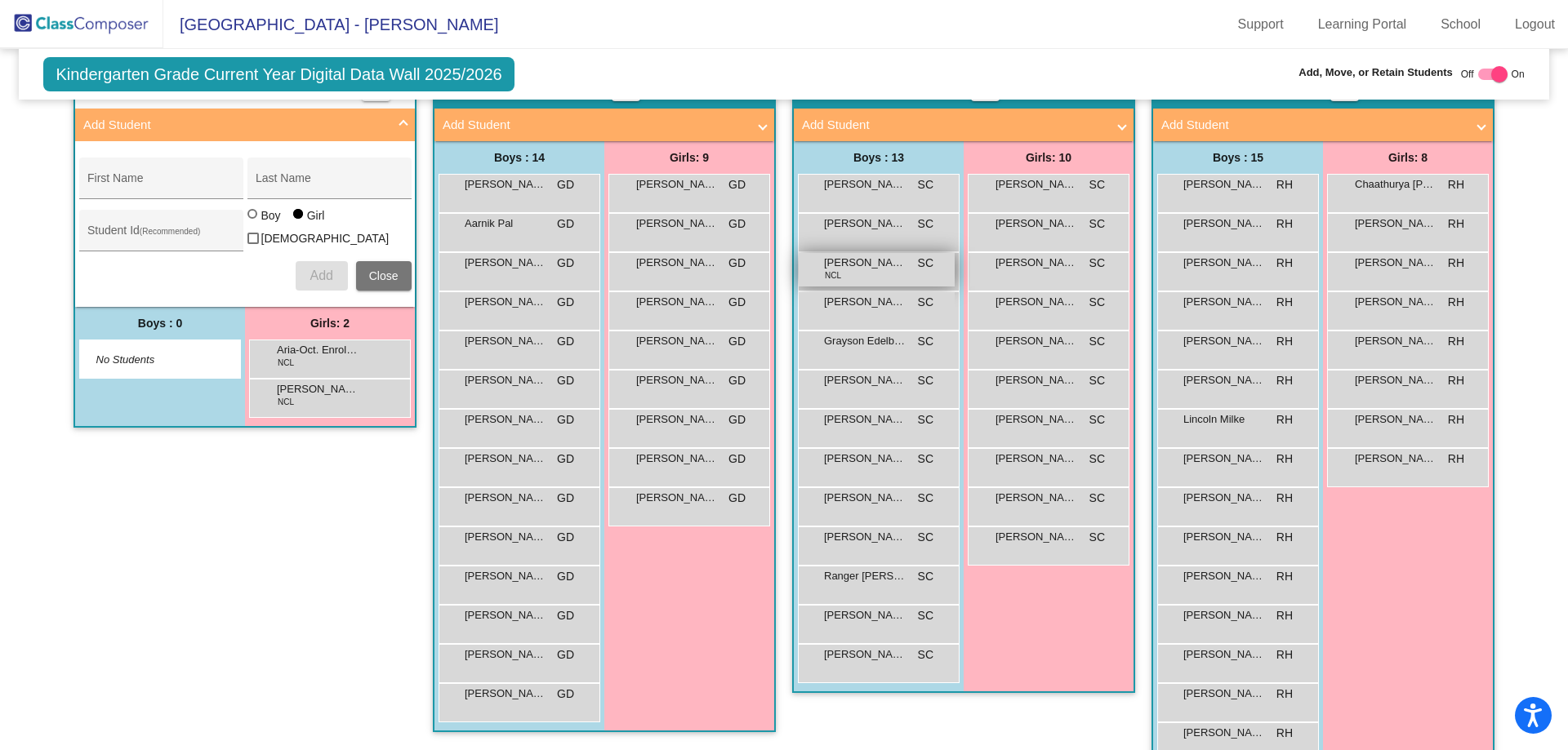
click at [917, 284] on div "[PERSON_NAME] NCL SC lock do_not_disturb_alt" at bounding box center [876, 270] width 156 height 34
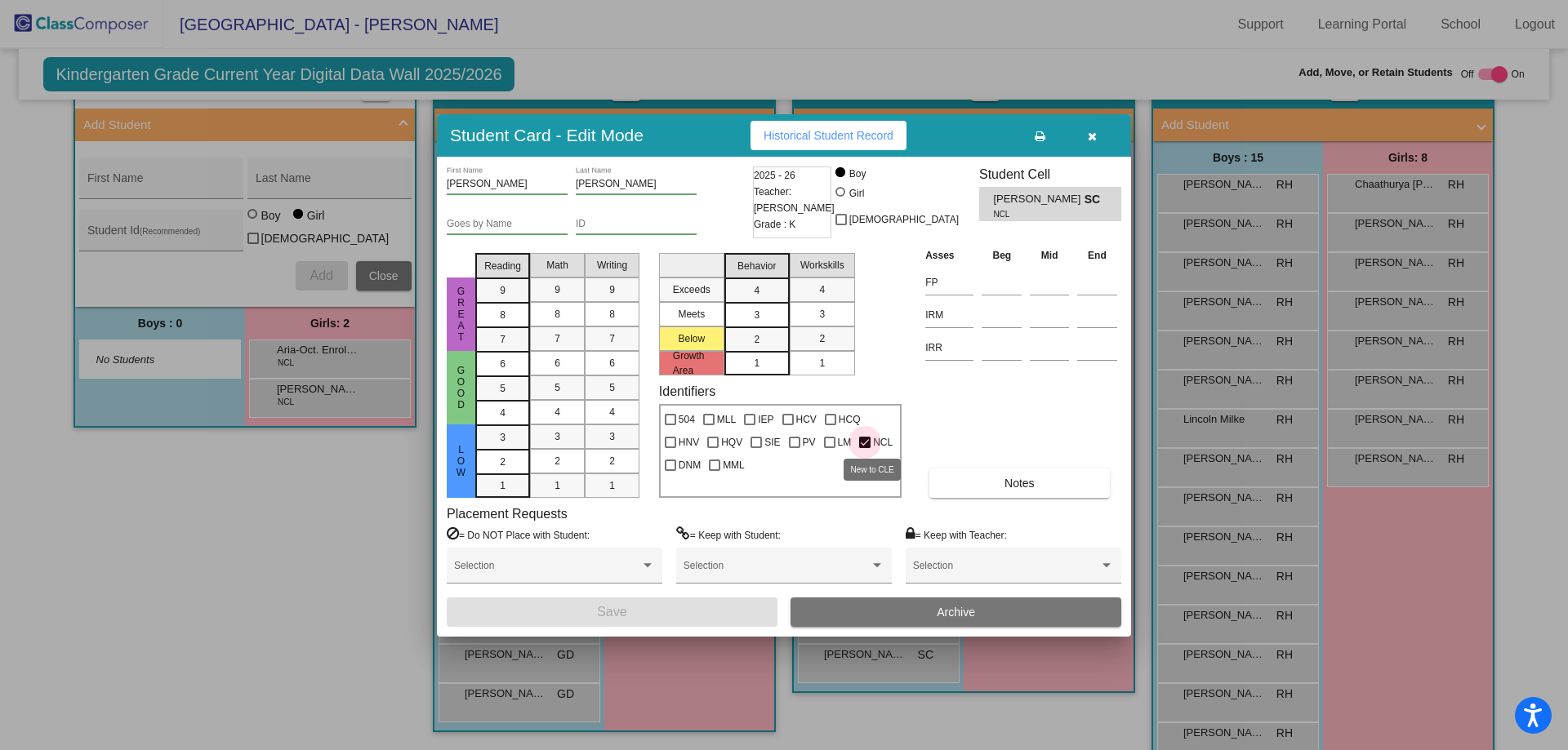
click at [861, 444] on div at bounding box center [865, 443] width 12 height 12
click at [864, 449] on input "NCL" at bounding box center [864, 449] width 1 height 1
checkbox input "false"
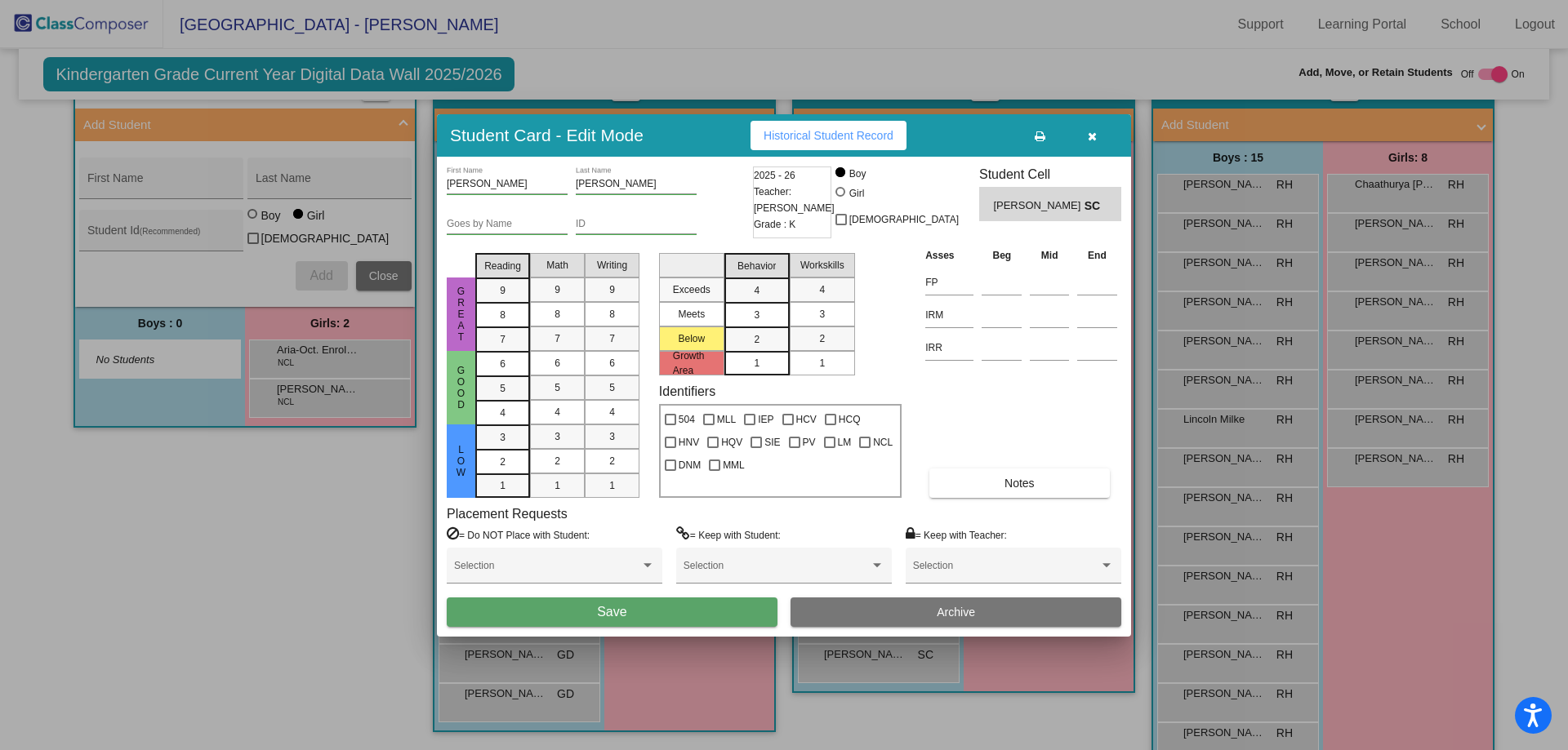
click at [483, 185] on input "[PERSON_NAME]" at bounding box center [507, 185] width 121 height 12
type input "[PERSON_NAME]-IM"
click at [611, 615] on span "Save" at bounding box center [611, 612] width 30 height 14
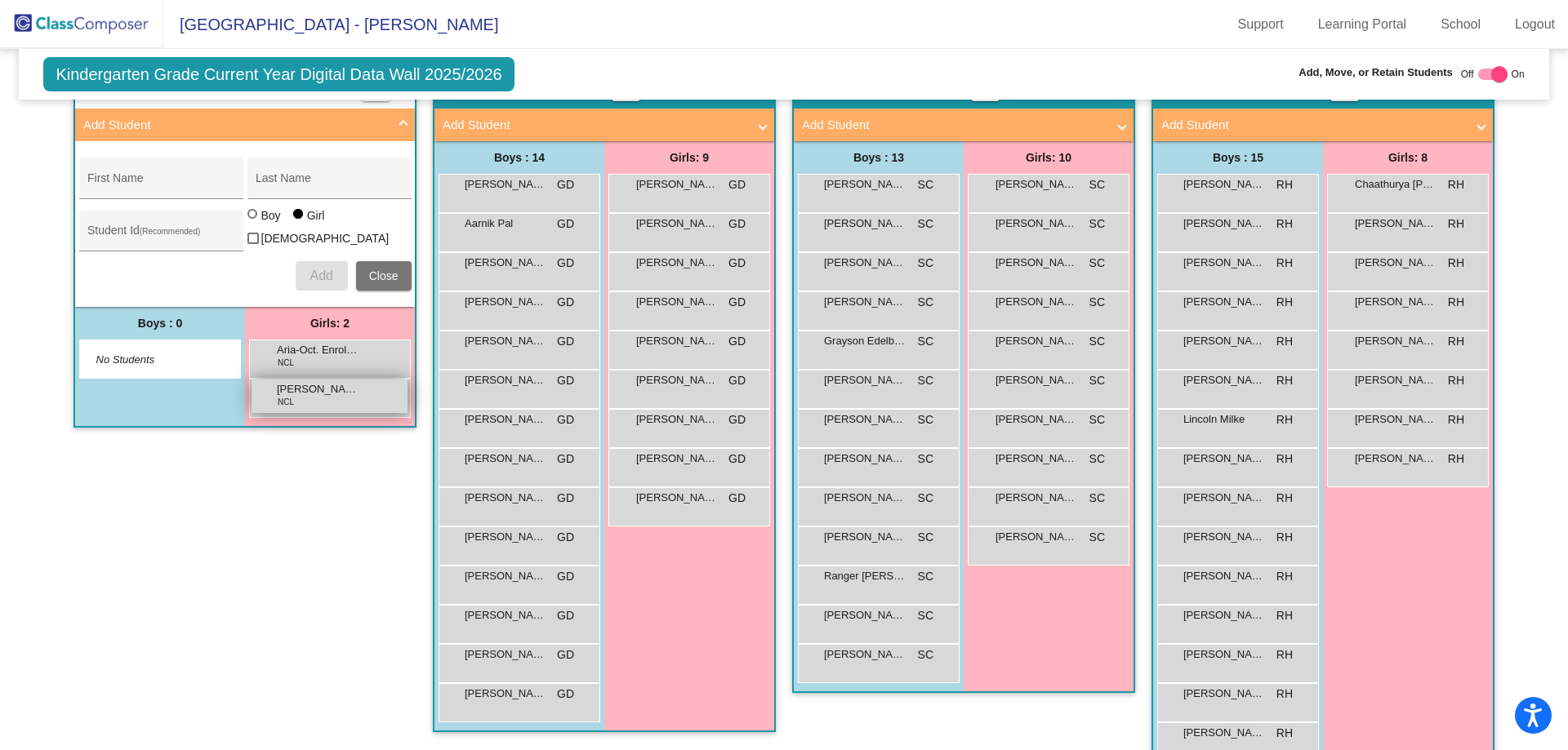
click at [312, 406] on div "[PERSON_NAME] NCL lock do_not_disturb_alt" at bounding box center [329, 396] width 156 height 34
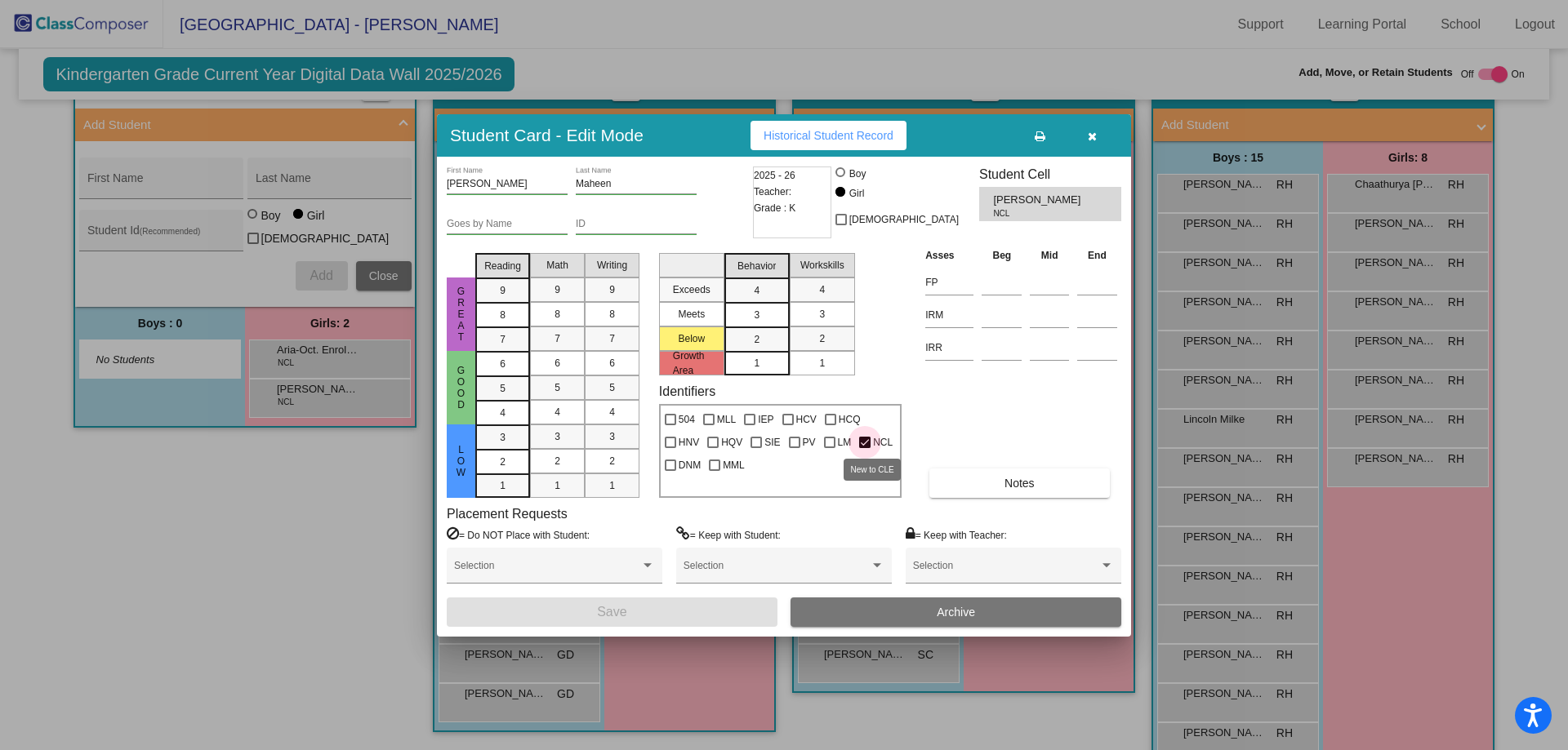
click at [864, 442] on div at bounding box center [865, 443] width 12 height 12
click at [864, 449] on input "NCL" at bounding box center [864, 449] width 1 height 1
checkbox input "false"
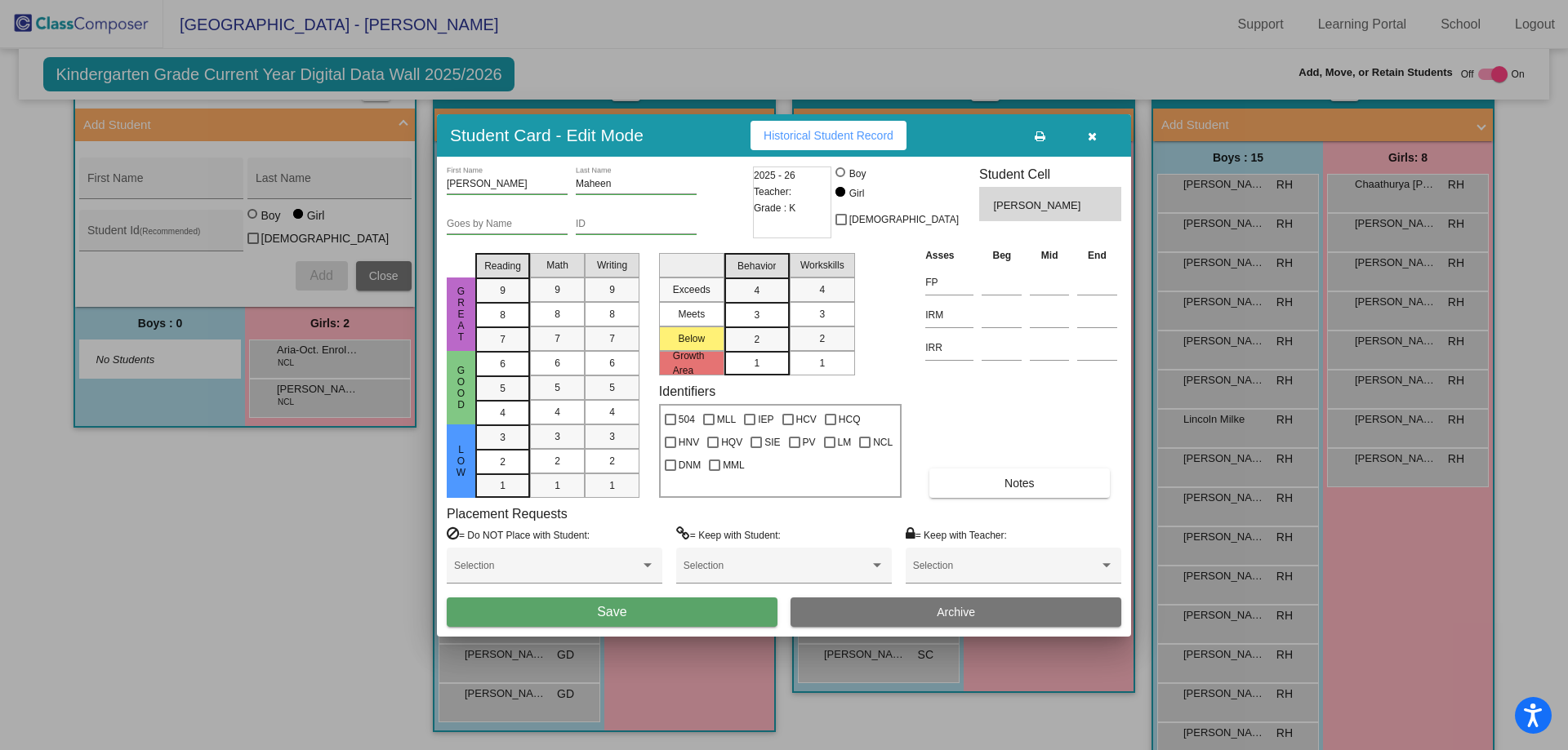
click at [509, 176] on div "[PERSON_NAME] First Name" at bounding box center [507, 180] width 121 height 28
type input "[PERSON_NAME]-IM"
click at [566, 619] on button "Save" at bounding box center [612, 612] width 331 height 30
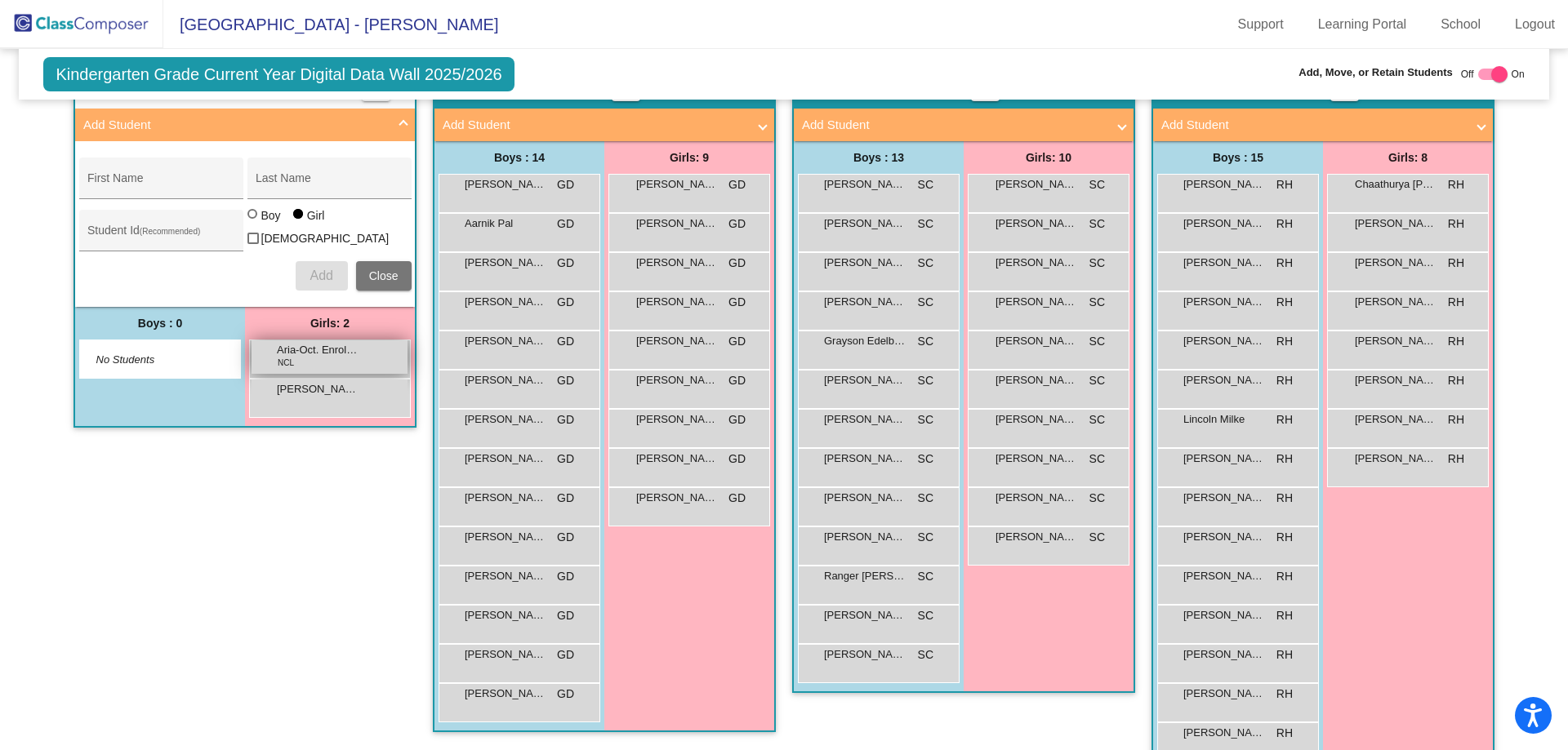
click at [304, 352] on span "Aria-Oct. Enroll [GEOGRAPHIC_DATA]" at bounding box center [317, 350] width 81 height 16
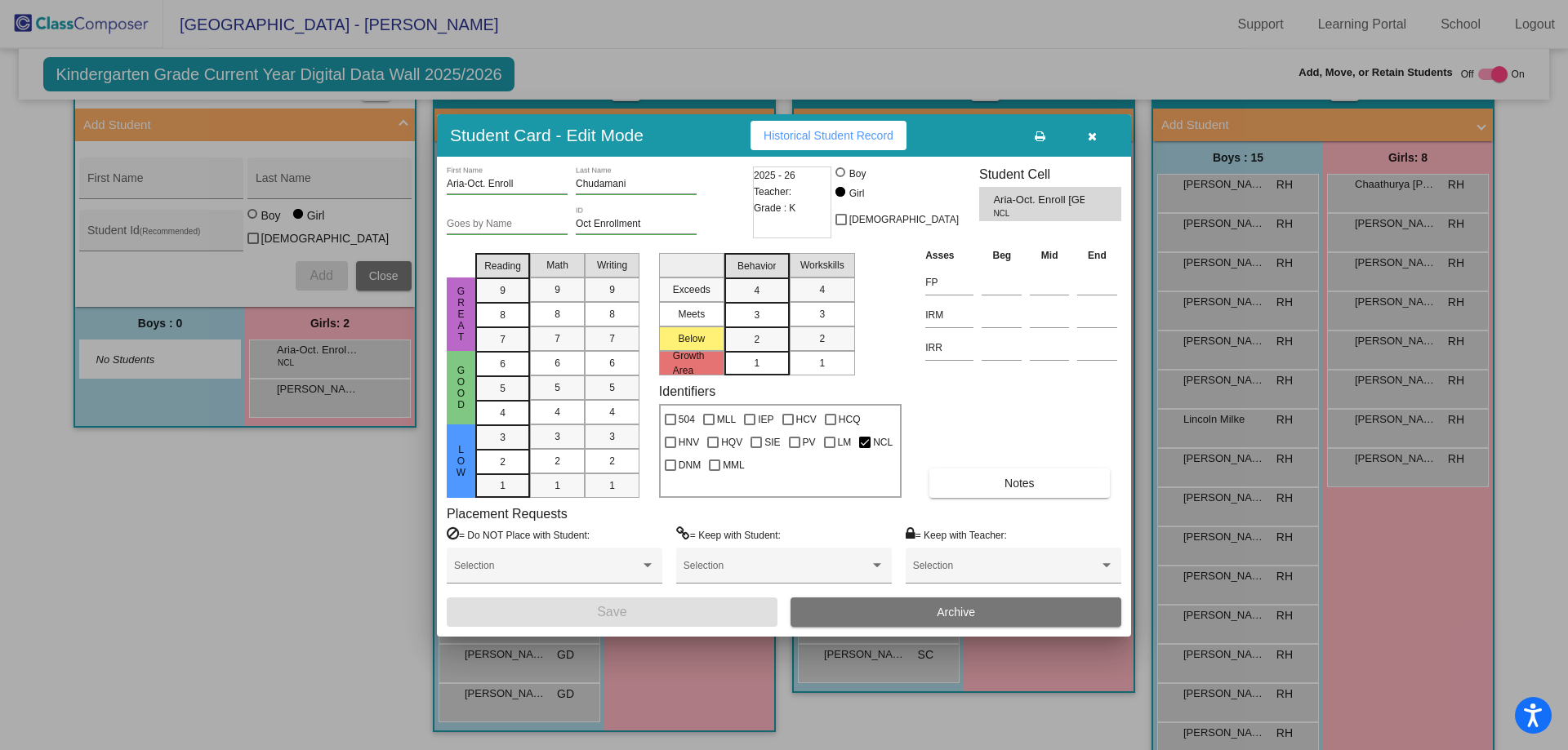
click at [855, 435] on div "NCL" at bounding box center [875, 439] width 41 height 23
click at [864, 449] on label "NCL" at bounding box center [876, 442] width 34 height 19
click at [864, 449] on input "NCL" at bounding box center [864, 449] width 1 height 1
checkbox input "false"
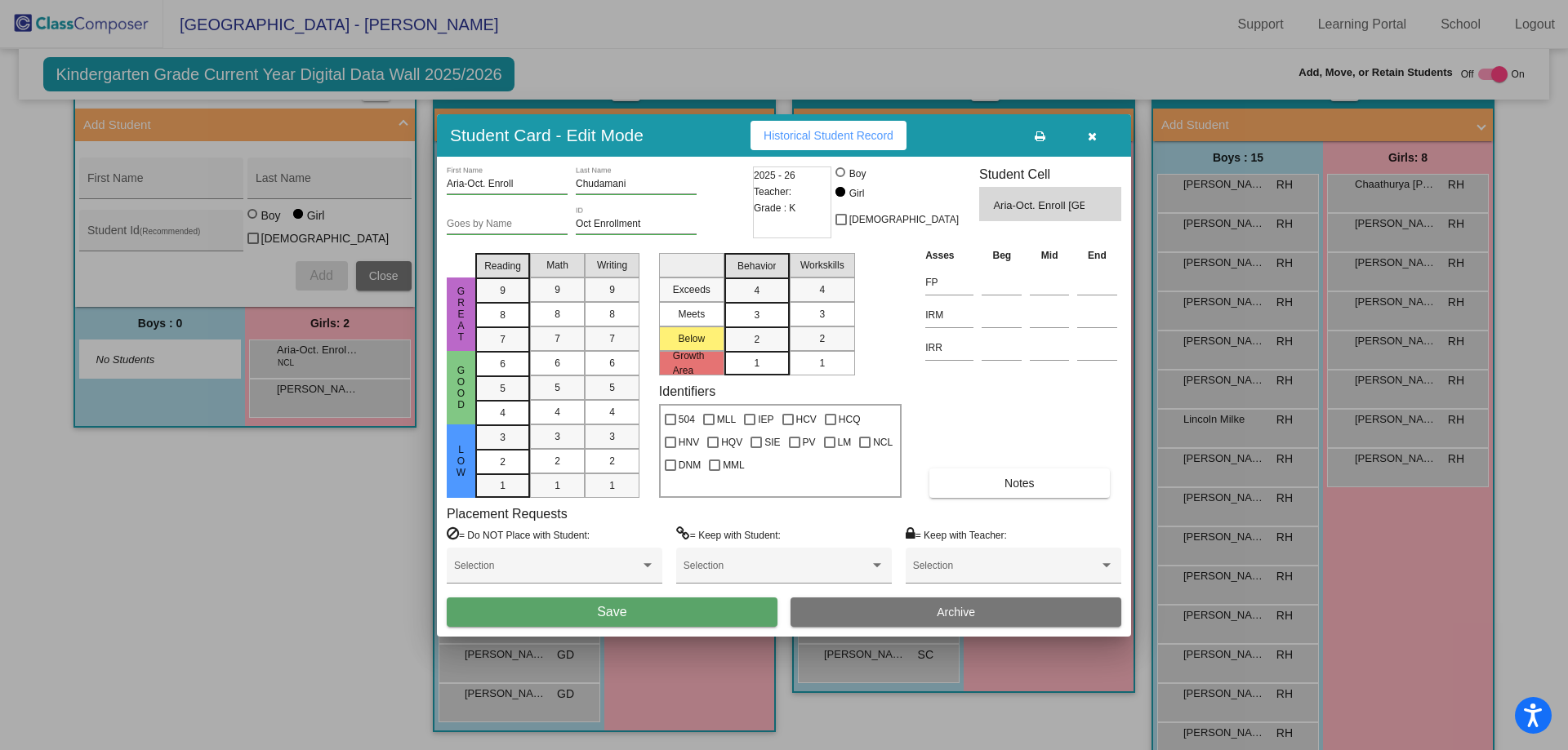
click at [675, 609] on button "Save" at bounding box center [612, 612] width 331 height 30
